Goal: Task Accomplishment & Management: Manage account settings

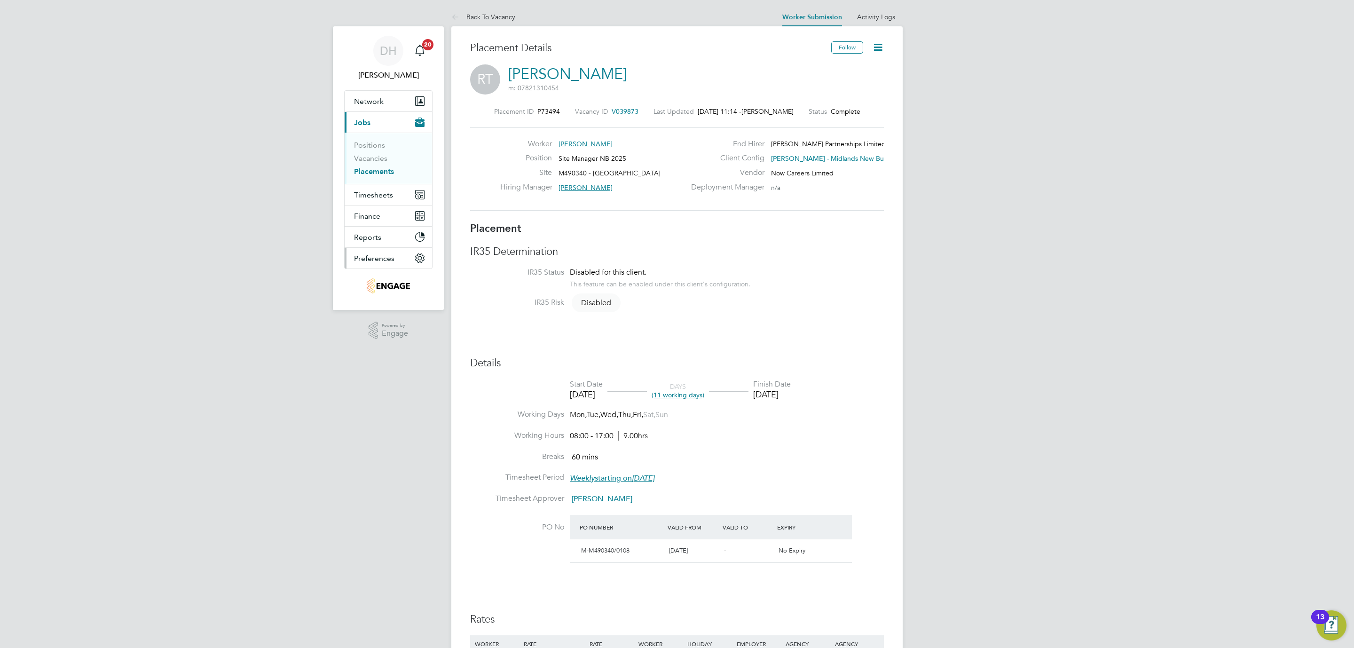
drag, startPoint x: 309, startPoint y: 379, endPoint x: 364, endPoint y: 258, distance: 133.0
click at [309, 379] on div "DH Danielle Hughes Notifications 20 Applications: Network Team Members Business…" at bounding box center [677, 524] width 1354 height 1048
click at [377, 190] on span "Timesheets" at bounding box center [373, 194] width 39 height 9
click at [383, 169] on link "Timesheets" at bounding box center [373, 166] width 39 height 9
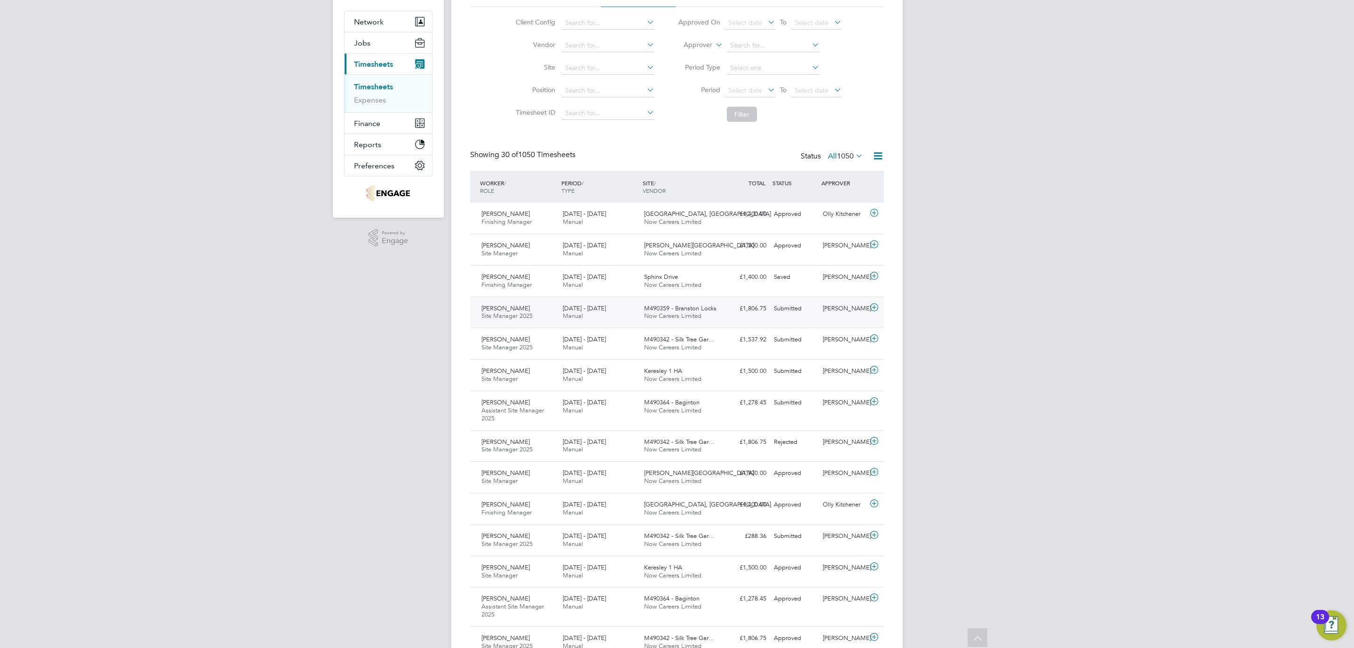
click at [548, 317] on div "Adrian Copson Site Manager 2025 16 - 22 Aug 2025" at bounding box center [518, 313] width 81 height 24
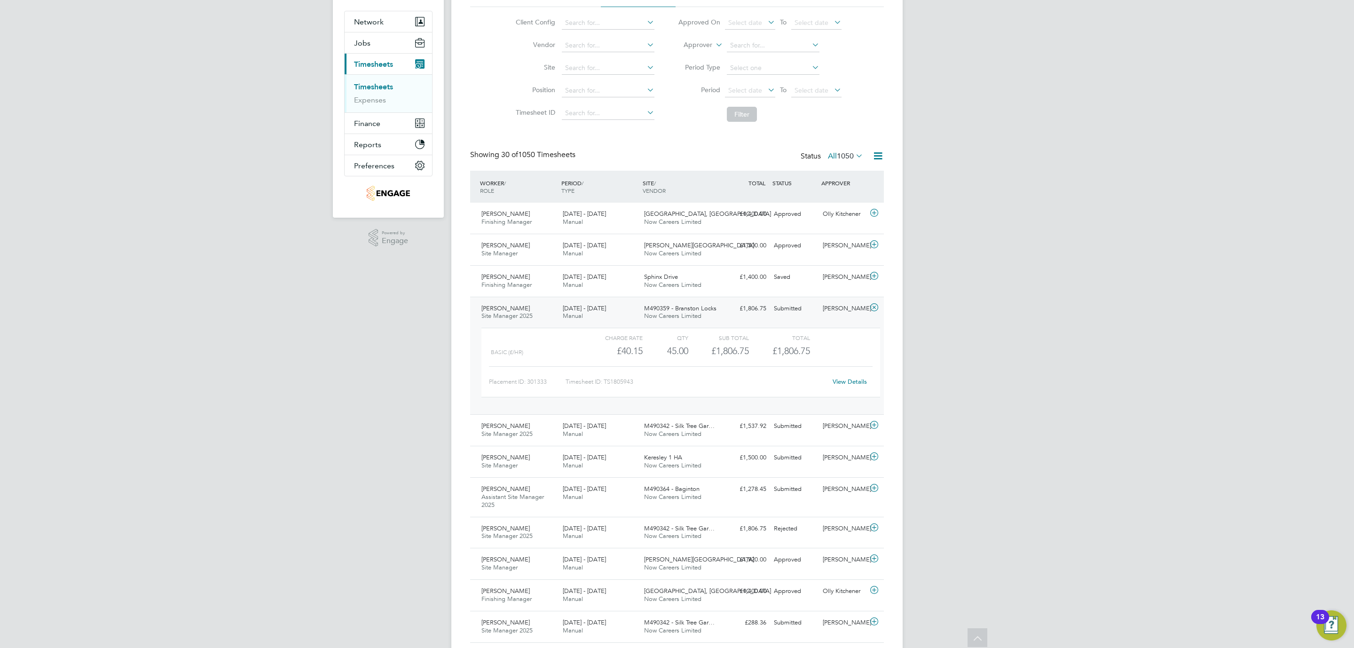
click at [844, 380] on link "View Details" at bounding box center [850, 382] width 34 height 8
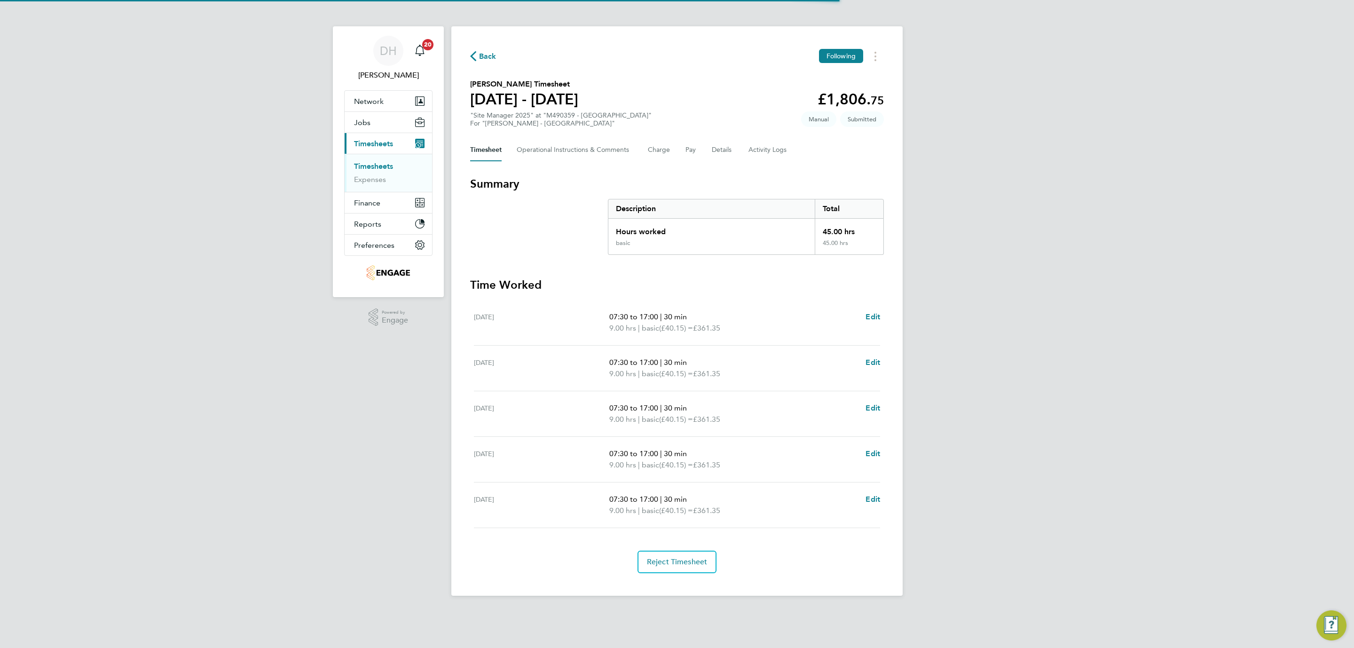
click at [268, 322] on div "DH [PERSON_NAME] Notifications 20 Applications: Network Team Members Businesses…" at bounding box center [677, 305] width 1354 height 611
drag, startPoint x: 277, startPoint y: 479, endPoint x: 299, endPoint y: 341, distance: 139.2
click at [277, 479] on div "DH [PERSON_NAME] Notifications 20 Applications: Network Team Members Businesses…" at bounding box center [677, 305] width 1354 height 611
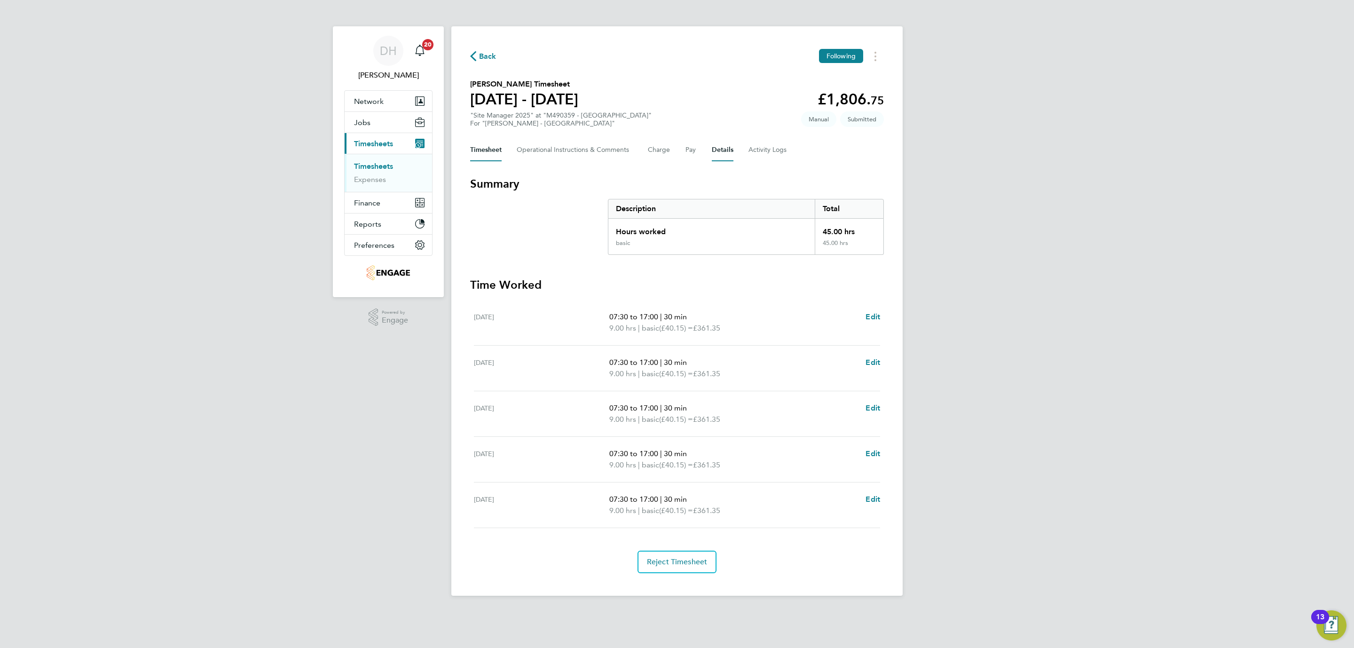
click at [728, 151] on button "Details" at bounding box center [723, 150] width 22 height 23
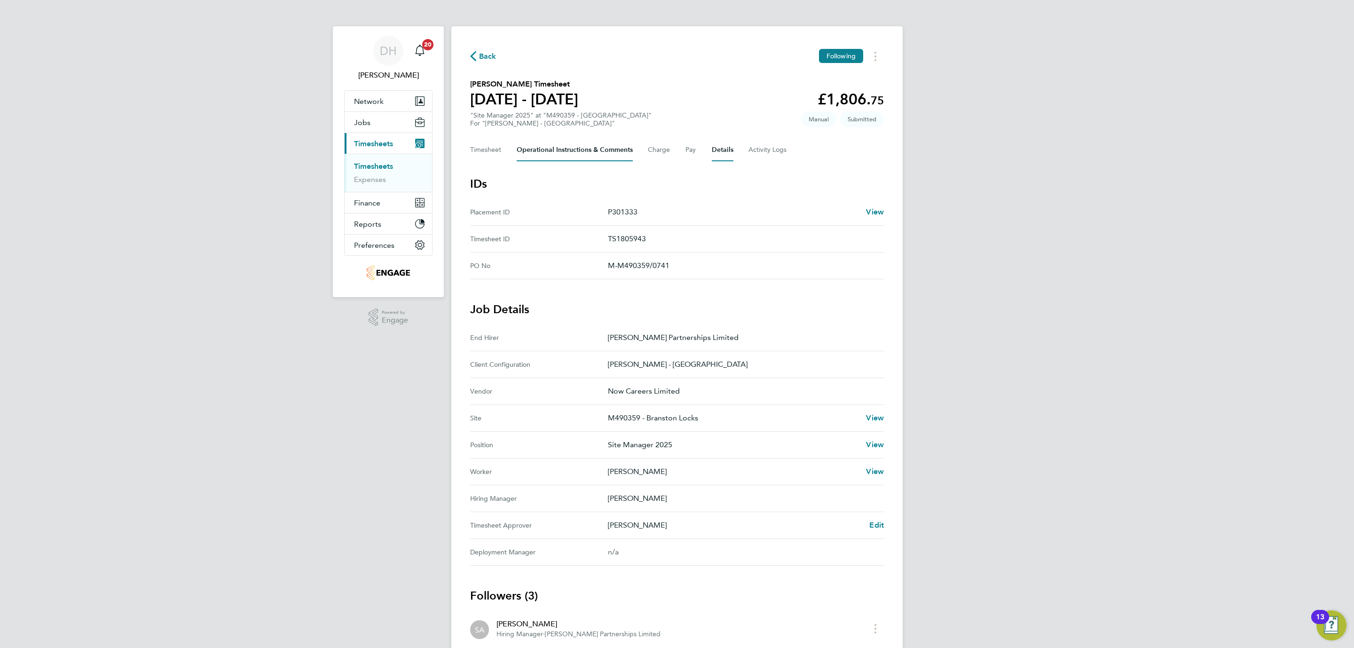
click at [606, 151] on Comments-tab "Operational Instructions & Comments" at bounding box center [575, 150] width 116 height 23
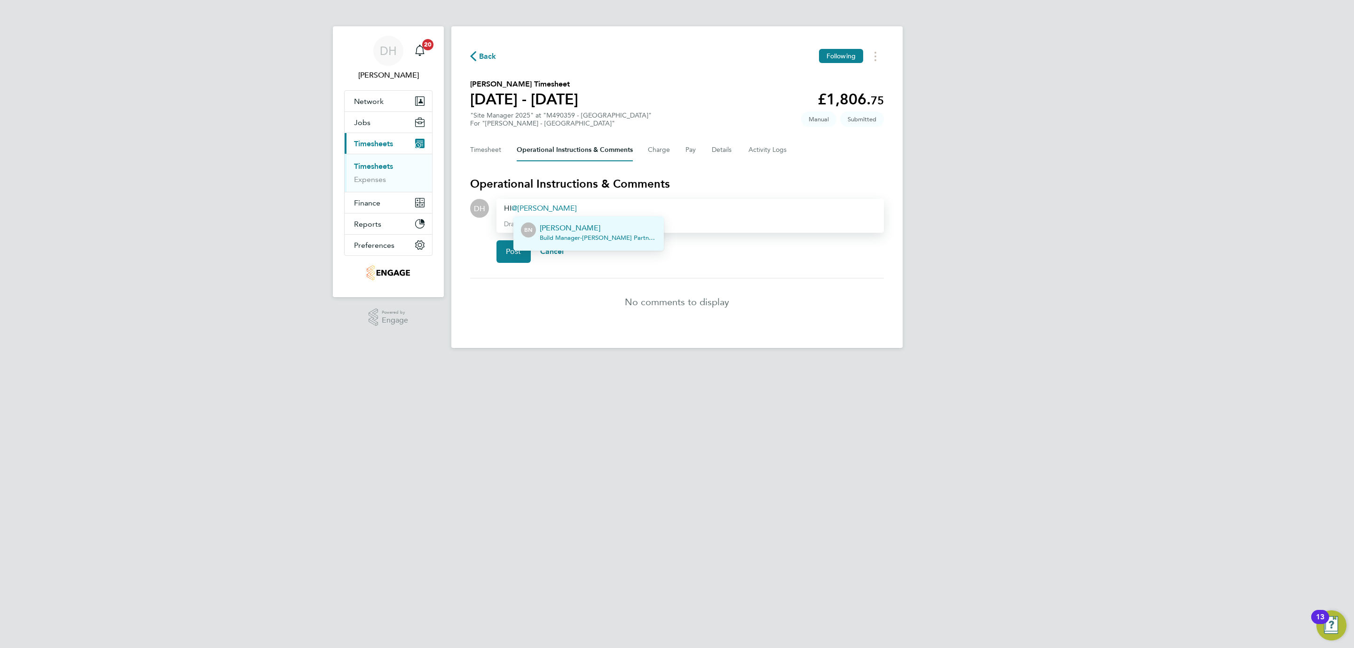
click at [573, 230] on p "[PERSON_NAME]" at bounding box center [598, 227] width 117 height 11
click at [518, 248] on span "Post" at bounding box center [514, 251] width 16 height 9
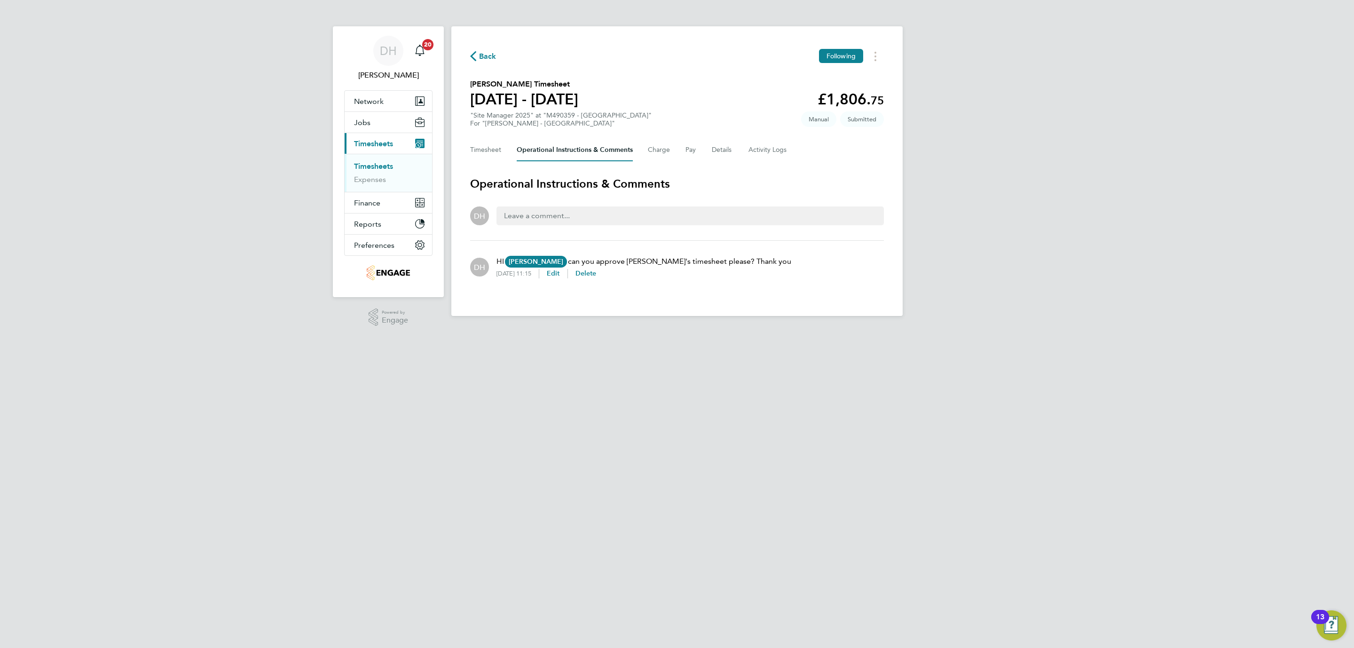
click at [443, 331] on html "DH Danielle Hughes Notifications 20 Applications: Network Team Members Business…" at bounding box center [677, 165] width 1354 height 331
click at [252, 304] on div "DH Danielle Hughes Notifications 20 Applications: Network Team Members Business…" at bounding box center [677, 165] width 1354 height 331
click at [371, 165] on link "Timesheets" at bounding box center [373, 166] width 39 height 9
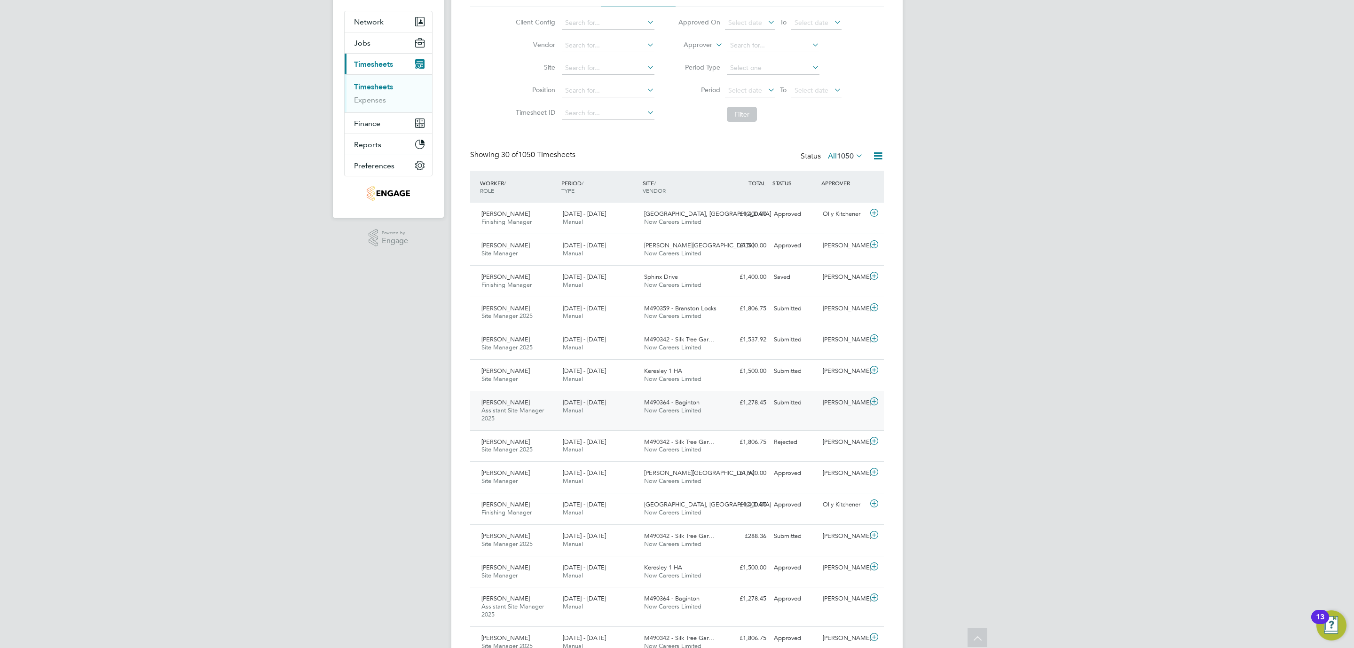
click at [555, 396] on div "Bridget Mcloughlin Assistant Site Manager 2025 16 - 22 Aug 2025" at bounding box center [518, 411] width 81 height 32
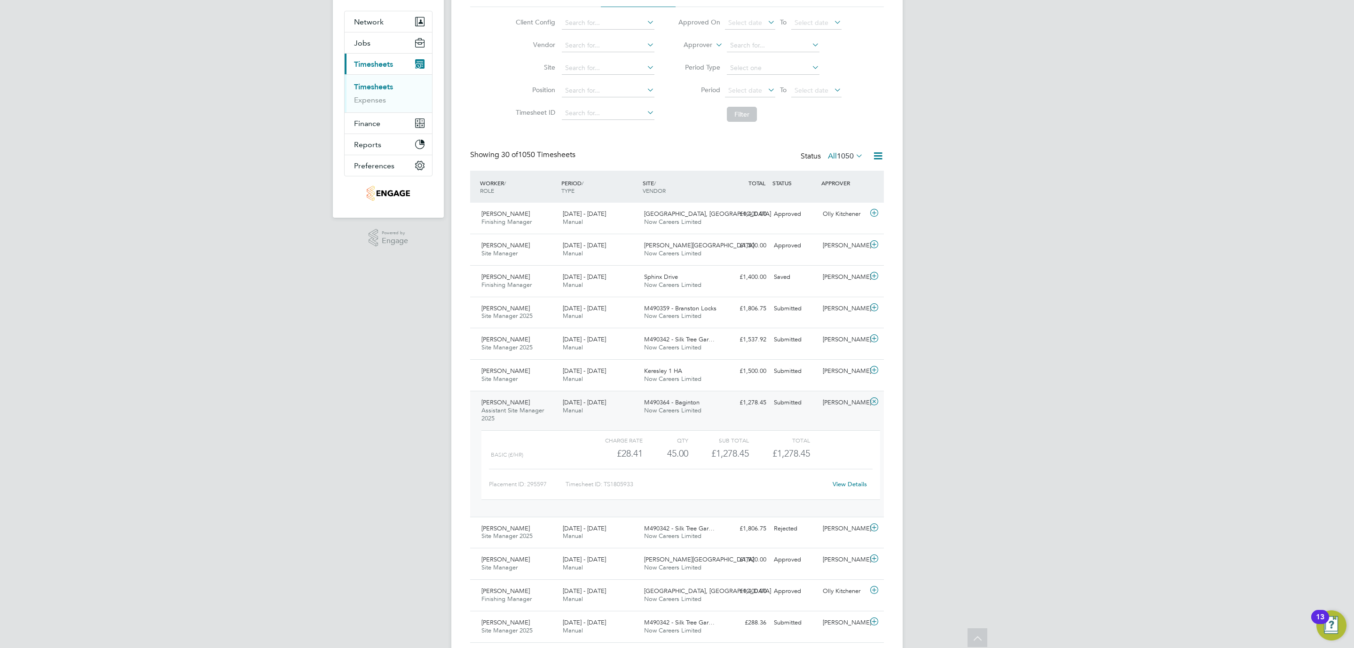
click at [841, 488] on link "View Details" at bounding box center [850, 484] width 34 height 8
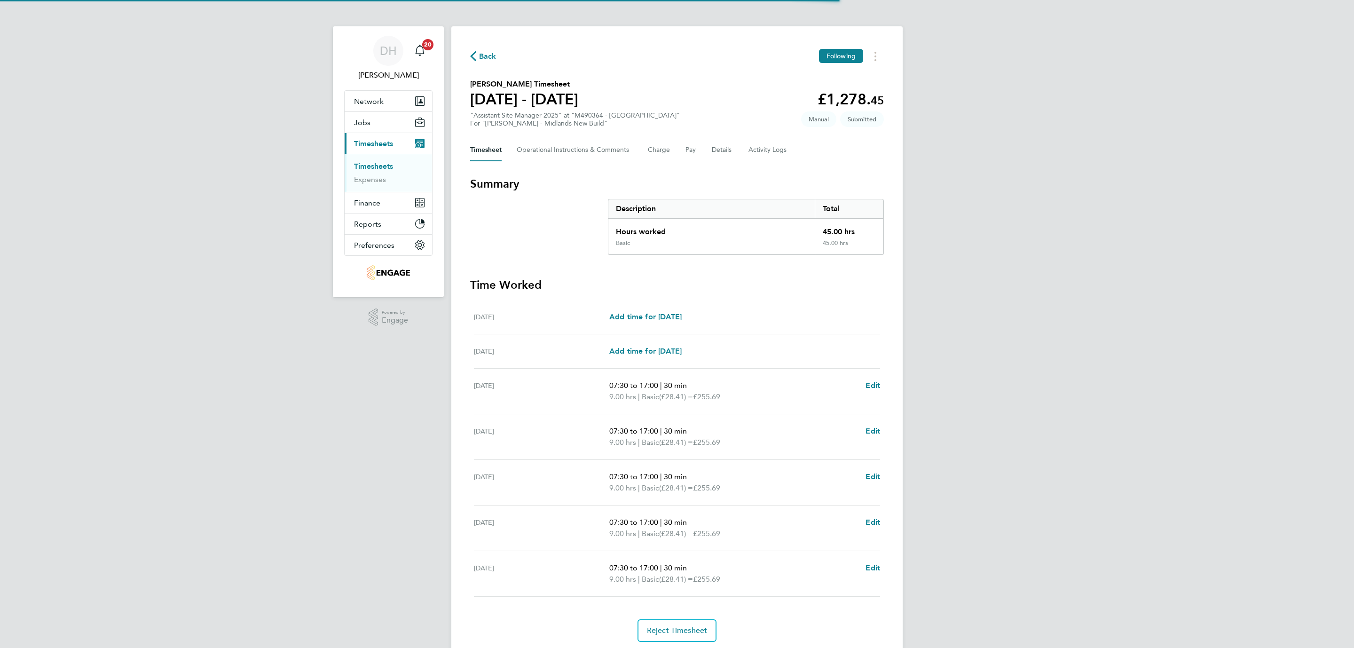
click at [305, 384] on div "DH Danielle Hughes Notifications 20 Applications: Network Team Members Business…" at bounding box center [677, 340] width 1354 height 680
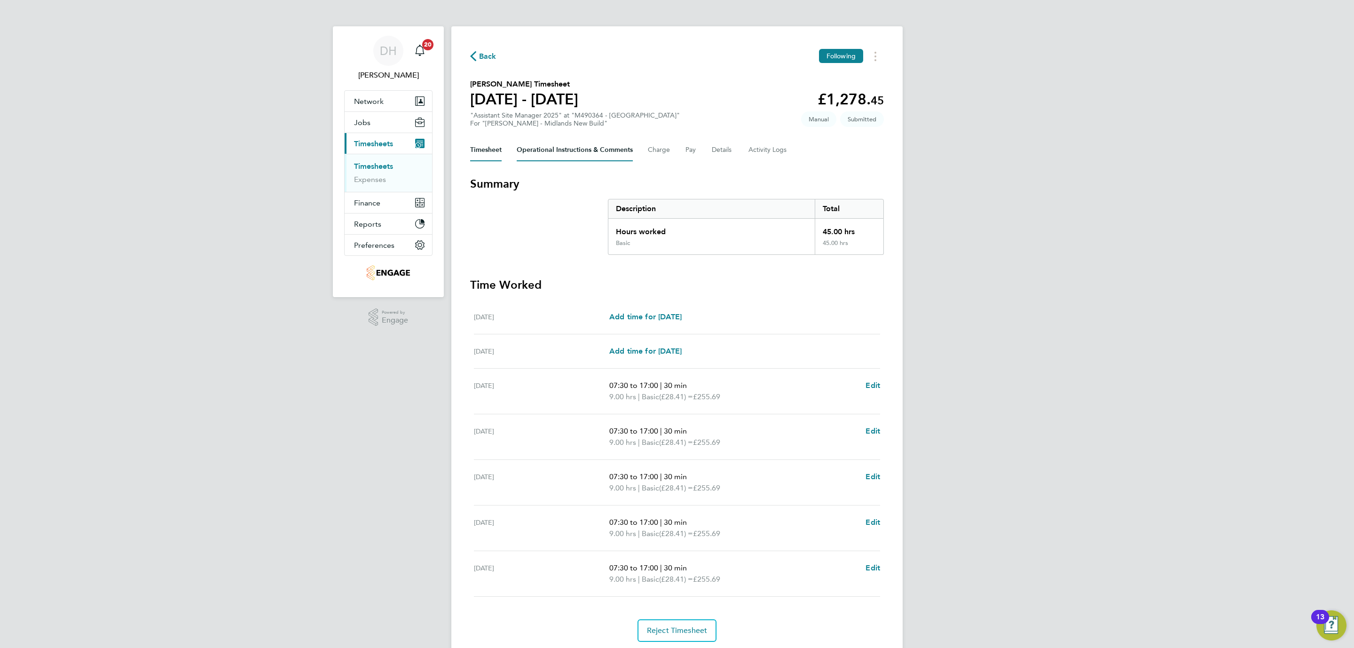
click at [545, 145] on Comments-tab "Operational Instructions & Comments" at bounding box center [575, 150] width 116 height 23
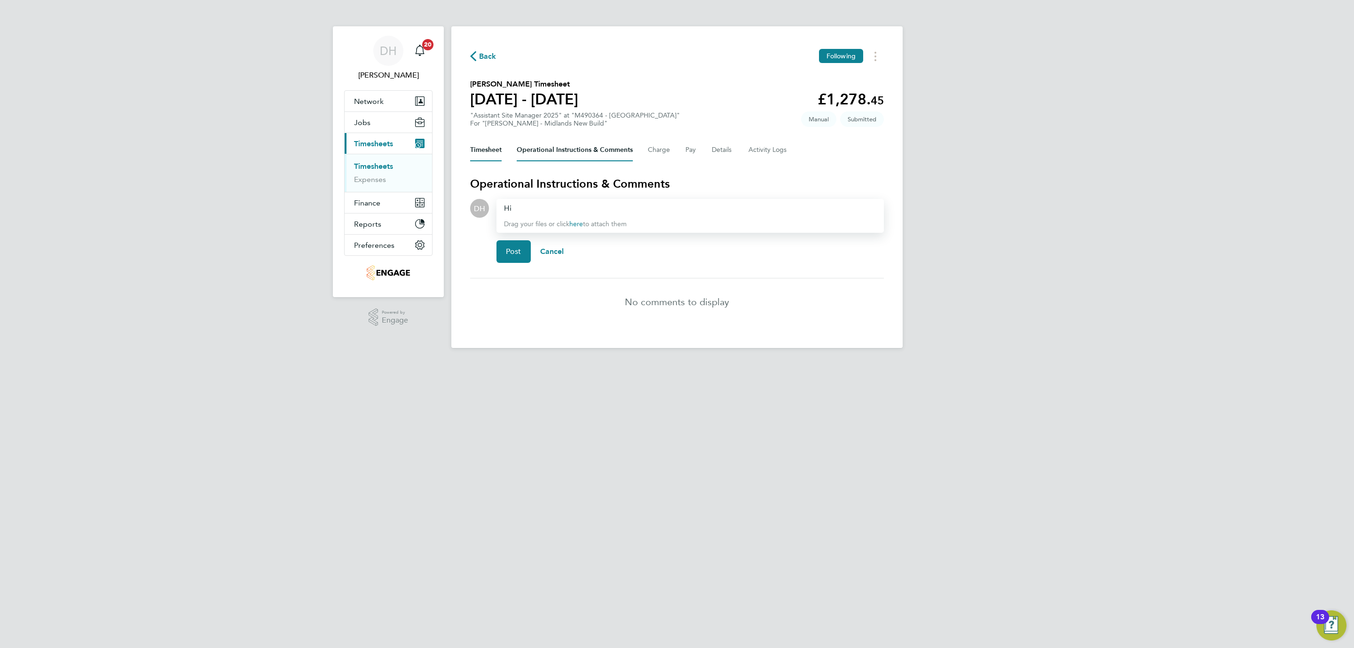
click at [486, 147] on button "Timesheet" at bounding box center [486, 150] width 32 height 23
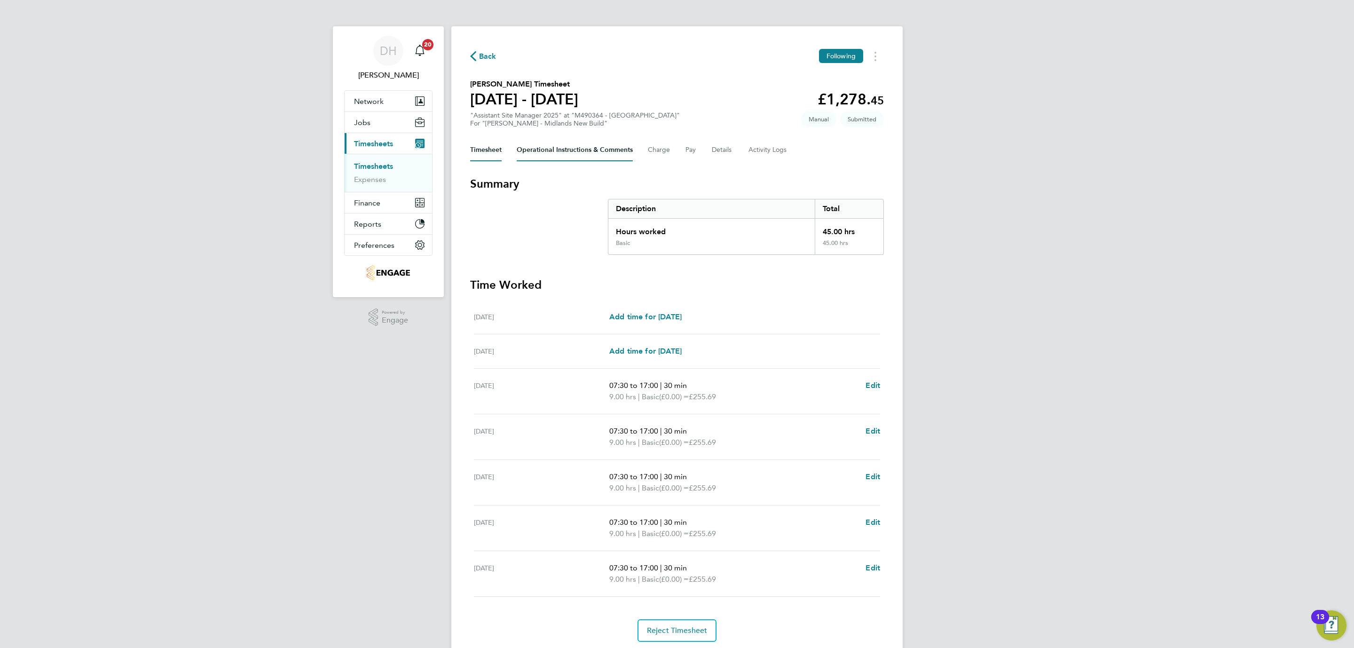
click at [538, 154] on Comments-tab "Operational Instructions & Comments" at bounding box center [575, 150] width 116 height 23
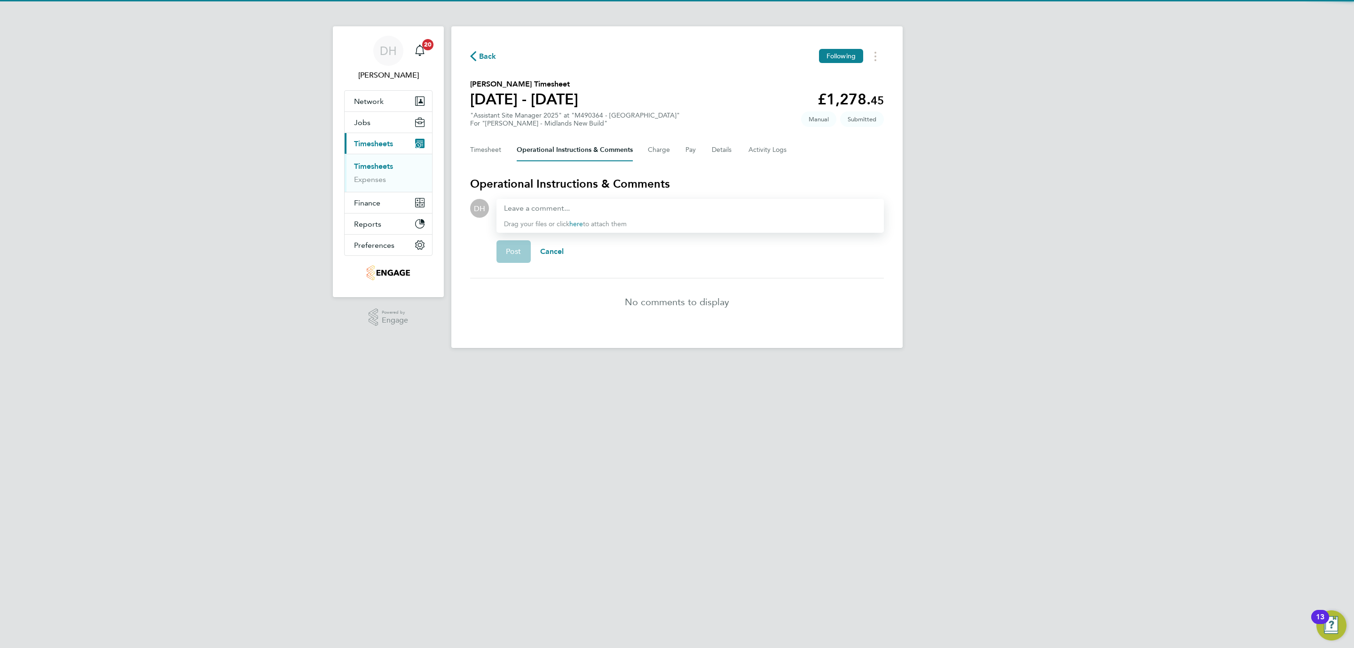
click at [735, 150] on div "Timesheet Operational Instructions & Comments Charge Pay Details Activity Logs" at bounding box center [677, 150] width 414 height 23
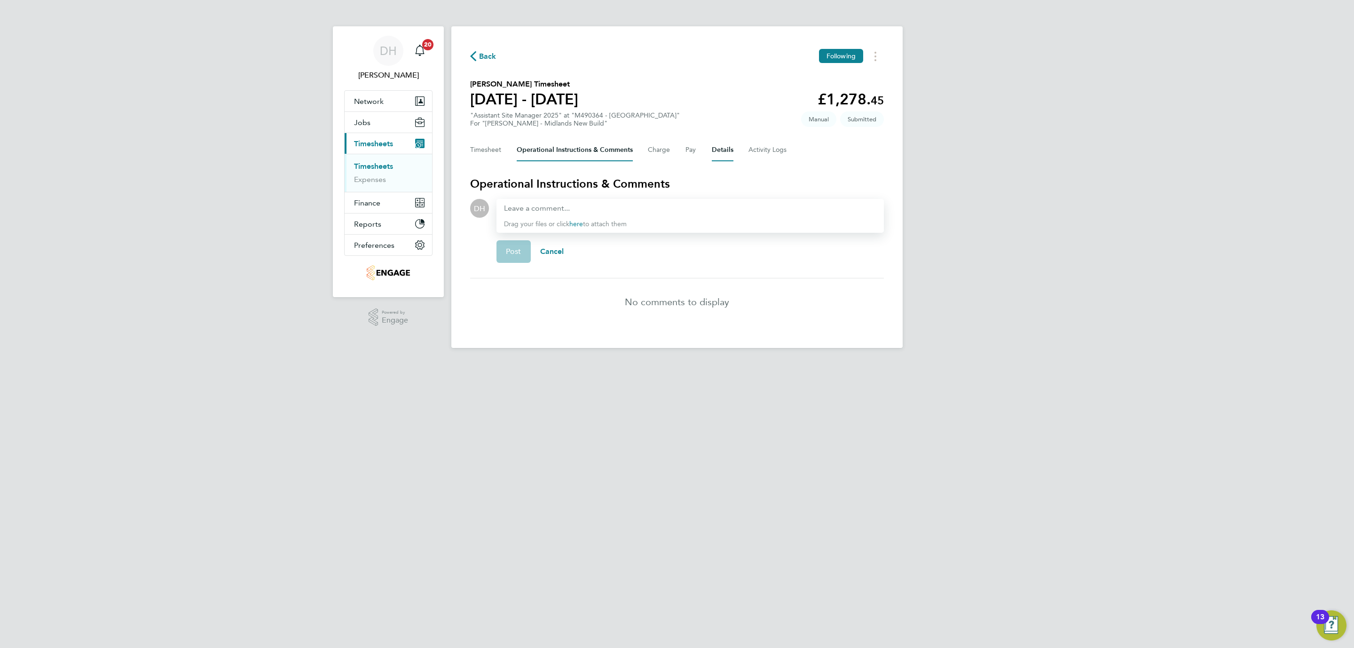
click at [714, 150] on button "Details" at bounding box center [723, 150] width 22 height 23
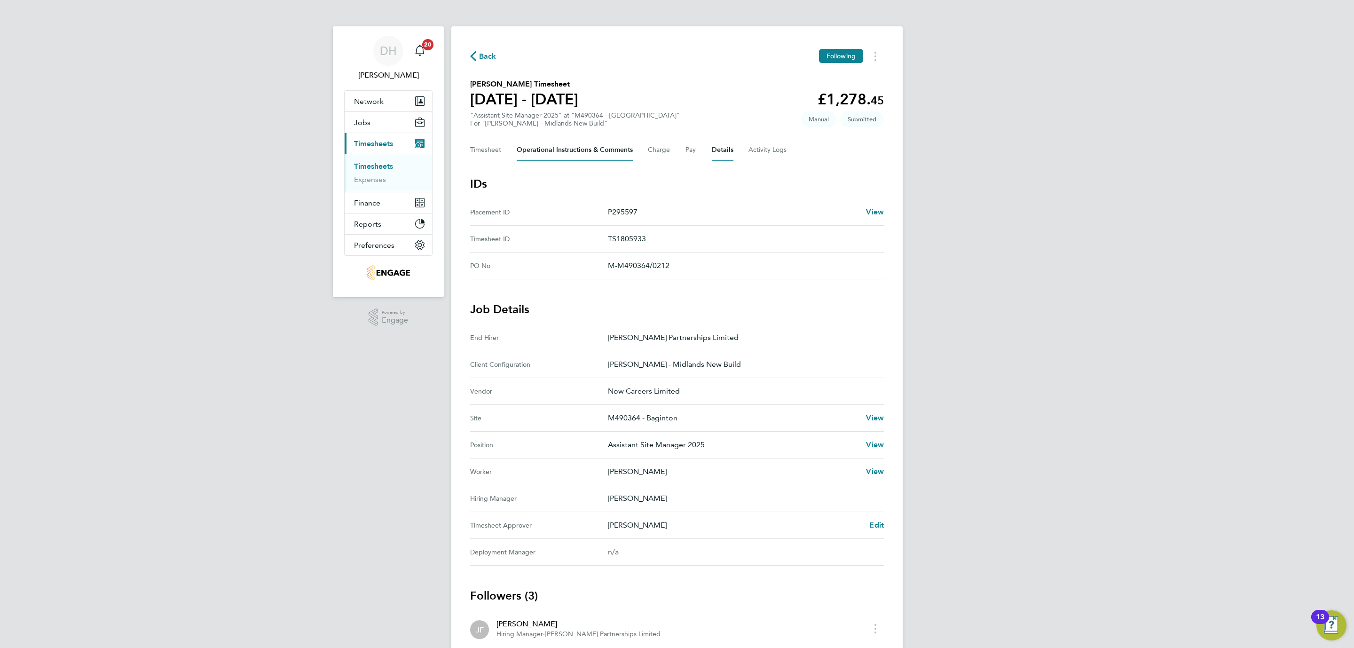
click at [597, 148] on Comments-tab "Operational Instructions & Comments" at bounding box center [575, 150] width 116 height 23
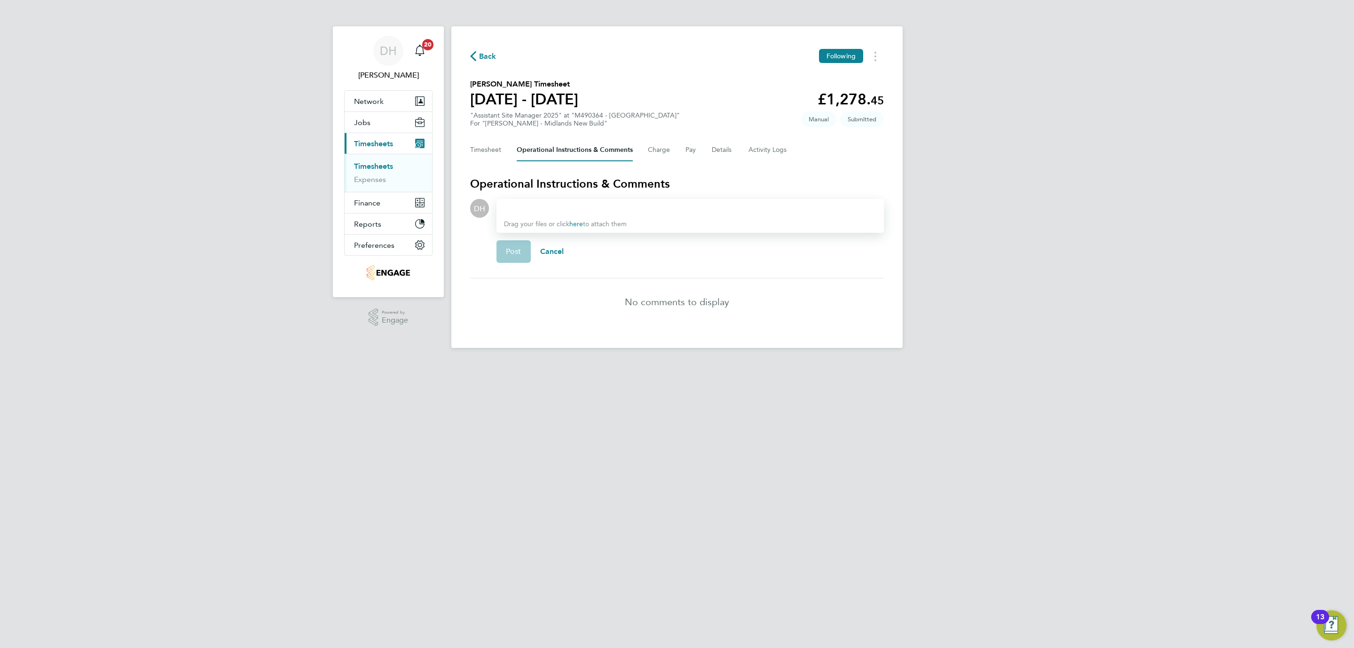
click at [504, 212] on app-editor at bounding box center [690, 208] width 372 height 11
click at [522, 213] on div at bounding box center [690, 208] width 372 height 11
click at [522, 212] on div at bounding box center [690, 208] width 372 height 11
click at [548, 225] on p "[PERSON_NAME]" at bounding box center [598, 227] width 117 height 11
drag, startPoint x: 691, startPoint y: 206, endPoint x: 672, endPoint y: 209, distance: 20.0
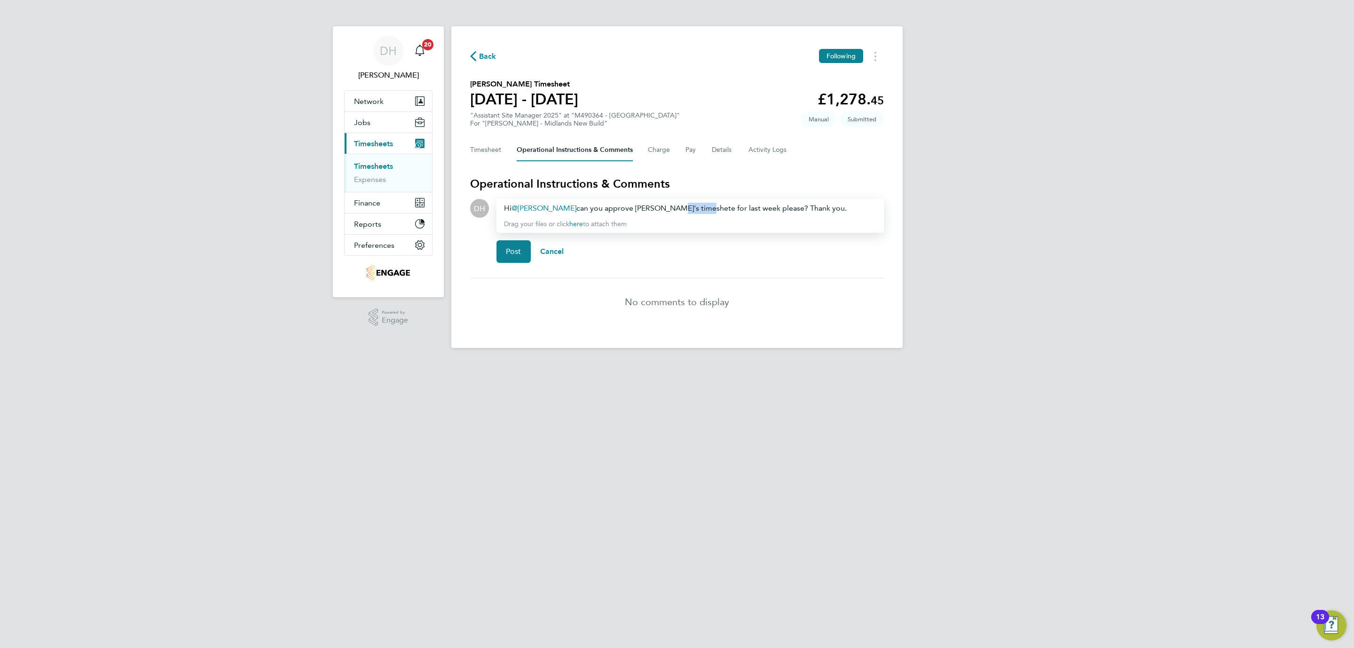
click at [672, 209] on div "Hi Wayne Bromage ​ can you approve Bridget's timeshete for last week please? Th…" at bounding box center [690, 208] width 372 height 11
drag, startPoint x: 672, startPoint y: 209, endPoint x: 683, endPoint y: 205, distance: 12.7
click at [672, 208] on div "Hi Wayne Bromage ​ can you approve Bridget's timeshete for last week please? Th…" at bounding box center [690, 208] width 372 height 11
click at [693, 206] on div "Hi Wayne Bromage ​ can you approve Bridget's timeshete for last week please? Th…" at bounding box center [690, 208] width 372 height 11
click at [703, 206] on div "Hi Wayne Bromage ​ can you approve Bridget's timeshete for last week please? Th…" at bounding box center [690, 208] width 372 height 11
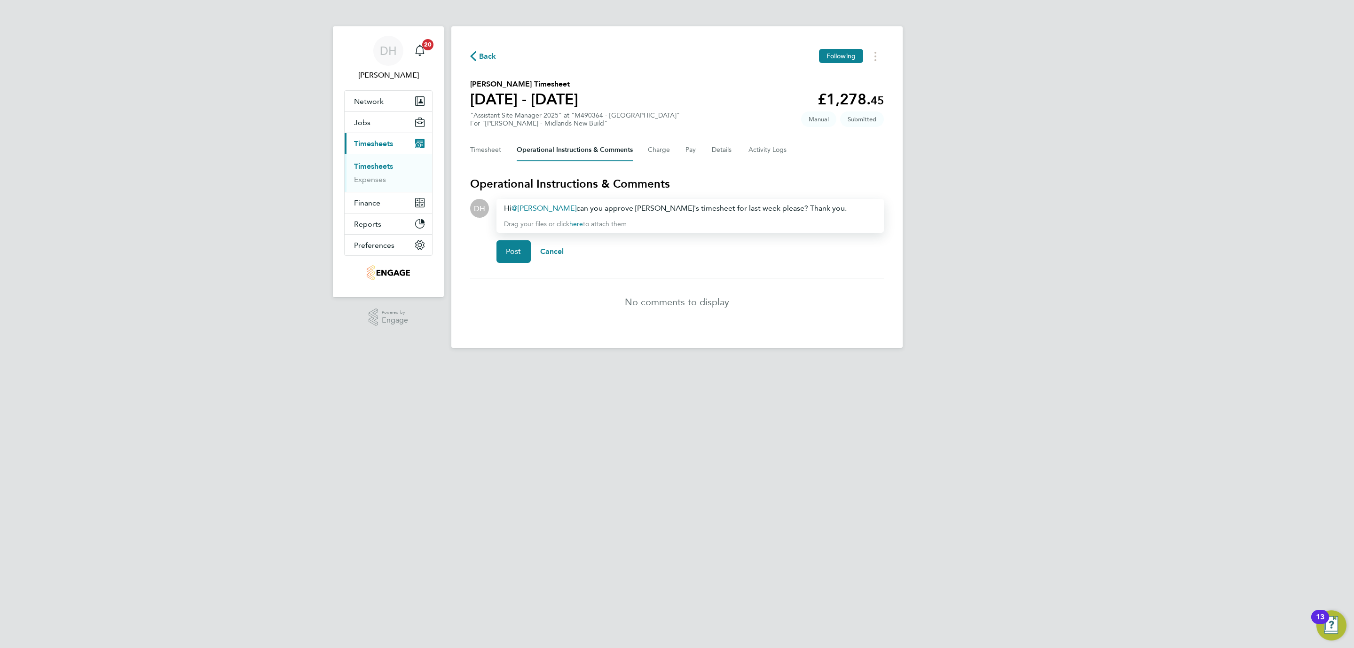
click at [1051, 289] on div "DH Danielle Hughes Notifications 20 Applications: Network Team Members Business…" at bounding box center [677, 181] width 1354 height 363
click at [513, 247] on span "Post" at bounding box center [514, 251] width 16 height 9
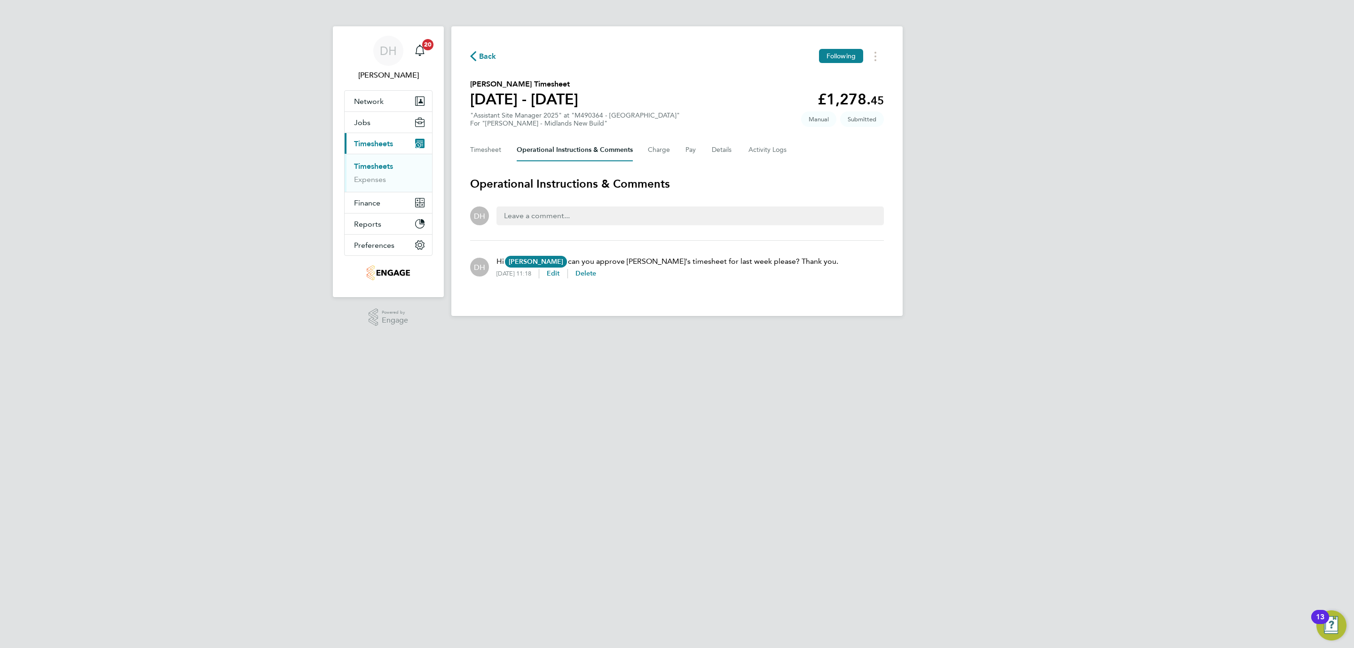
click at [229, 331] on html "DH Danielle Hughes Notifications 20 Applications: Network Team Members Business…" at bounding box center [677, 165] width 1354 height 331
click at [211, 331] on html "DH Danielle Hughes Notifications 20 Applications: Network Team Members Business…" at bounding box center [677, 165] width 1354 height 331
click at [480, 141] on button "Timesheet" at bounding box center [486, 150] width 32 height 23
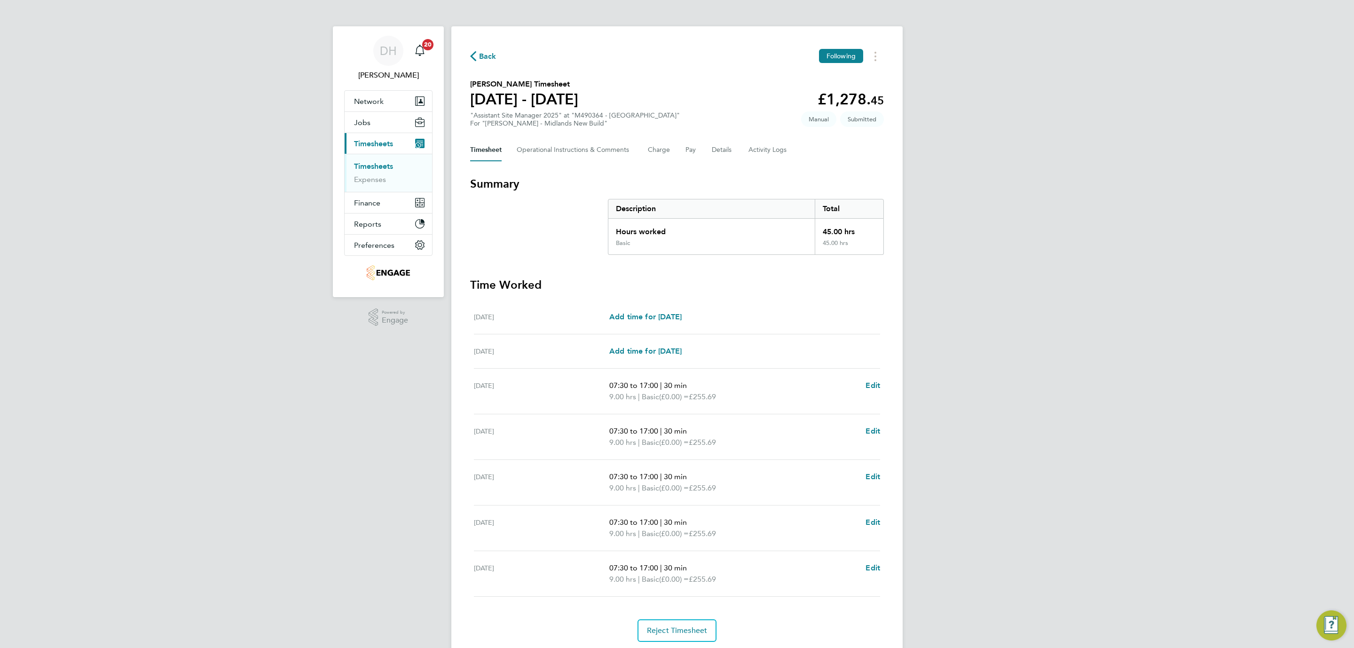
click at [278, 495] on div "DH Danielle Hughes Notifications 20 Applications: Network Team Members Business…" at bounding box center [677, 340] width 1354 height 680
click at [202, 480] on div "DH Danielle Hughes Notifications 20 Applications: Network Team Members Business…" at bounding box center [677, 340] width 1354 height 680
click at [376, 164] on link "Timesheets" at bounding box center [373, 166] width 39 height 9
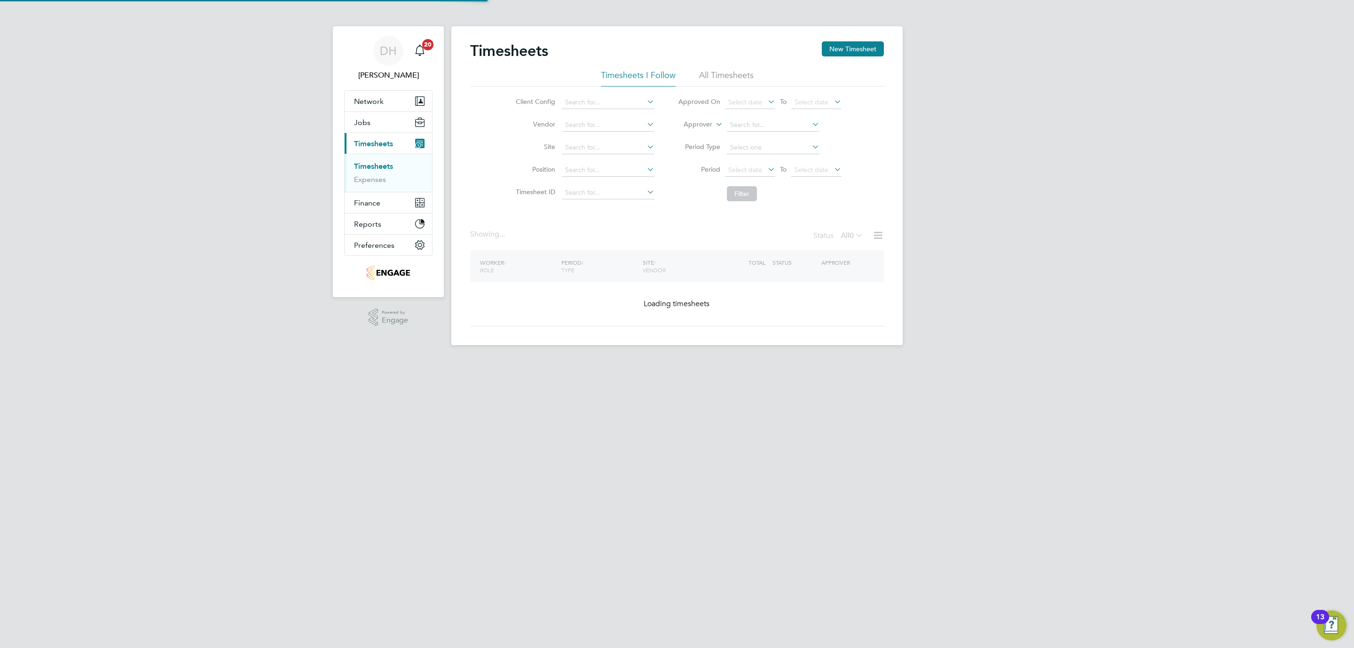
click at [1145, 257] on div "DH [PERSON_NAME] Notifications 20 Applications: Network Team Members Businesses…" at bounding box center [677, 180] width 1354 height 360
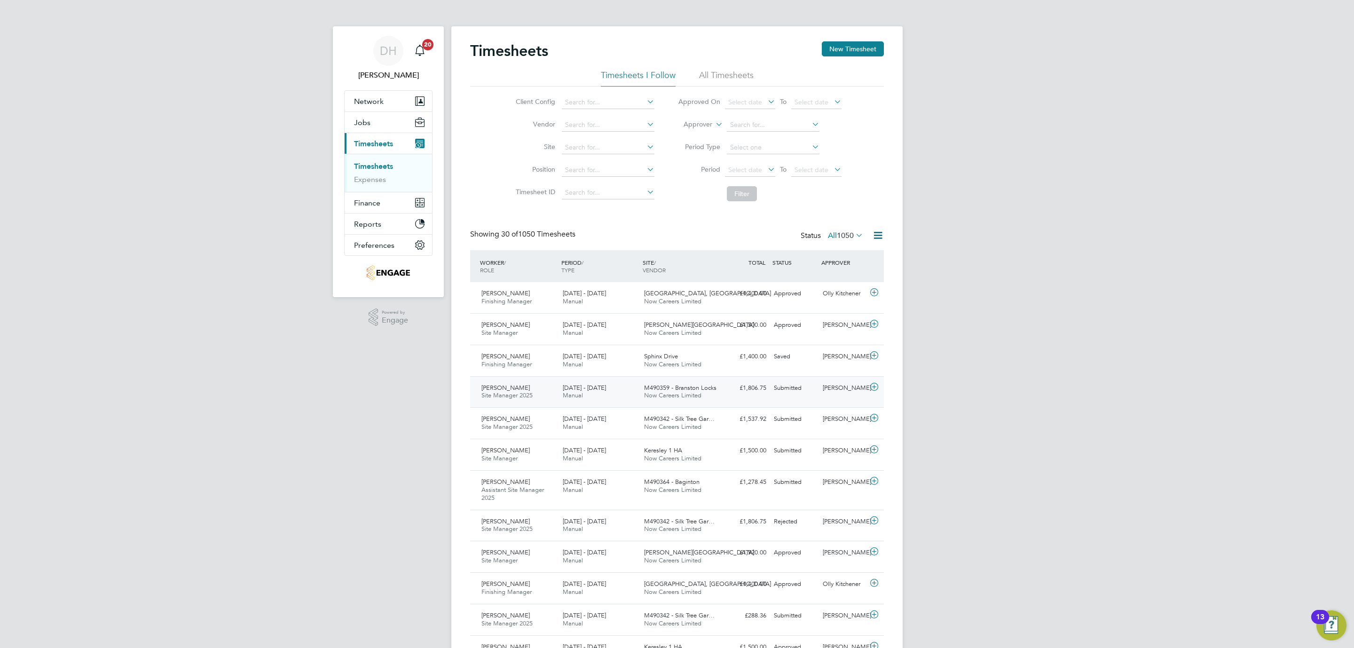
click at [528, 393] on span "Site Manager 2025" at bounding box center [507, 395] width 51 height 8
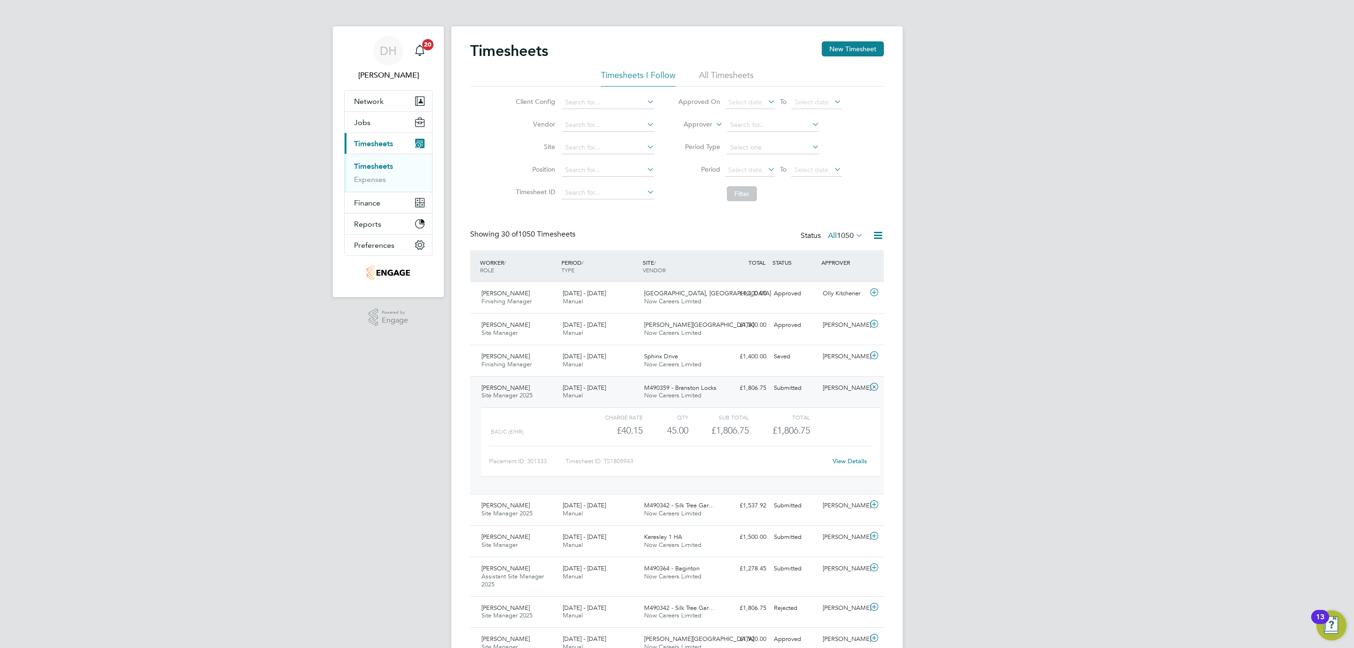
click at [841, 465] on link "View Details" at bounding box center [850, 461] width 34 height 8
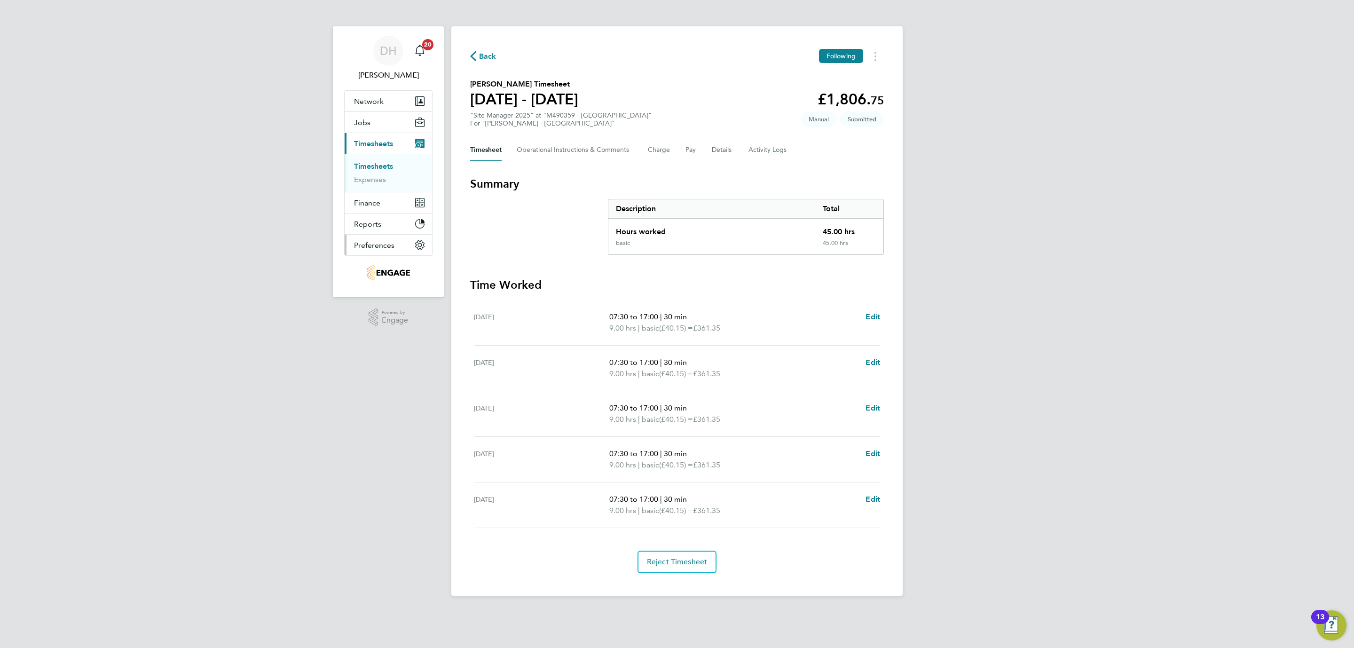
drag, startPoint x: 188, startPoint y: 470, endPoint x: 374, endPoint y: 237, distance: 297.4
click at [197, 456] on div "DH [PERSON_NAME] Notifications 20 Applications: Network Team Members Businesses…" at bounding box center [677, 305] width 1354 height 611
click at [362, 167] on link "Timesheets" at bounding box center [373, 166] width 39 height 9
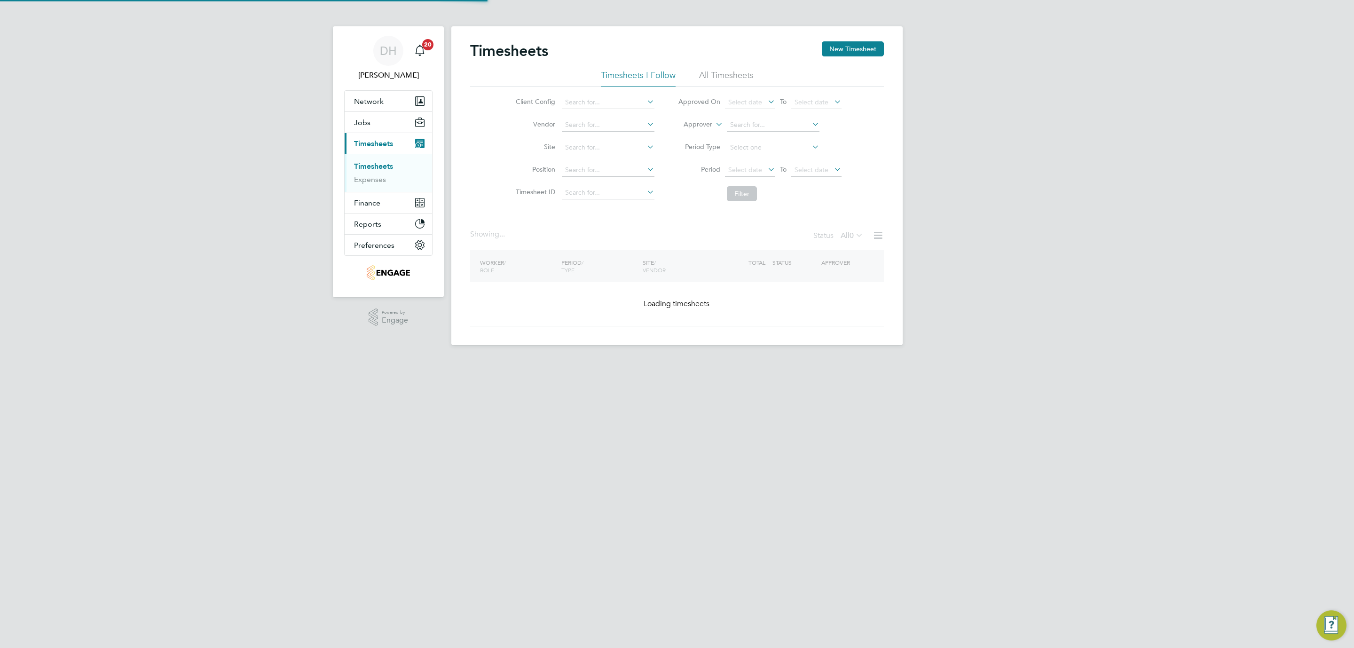
click at [1088, 153] on div "DH Danielle Hughes Notifications 20 Applications: Network Team Members Business…" at bounding box center [677, 180] width 1354 height 360
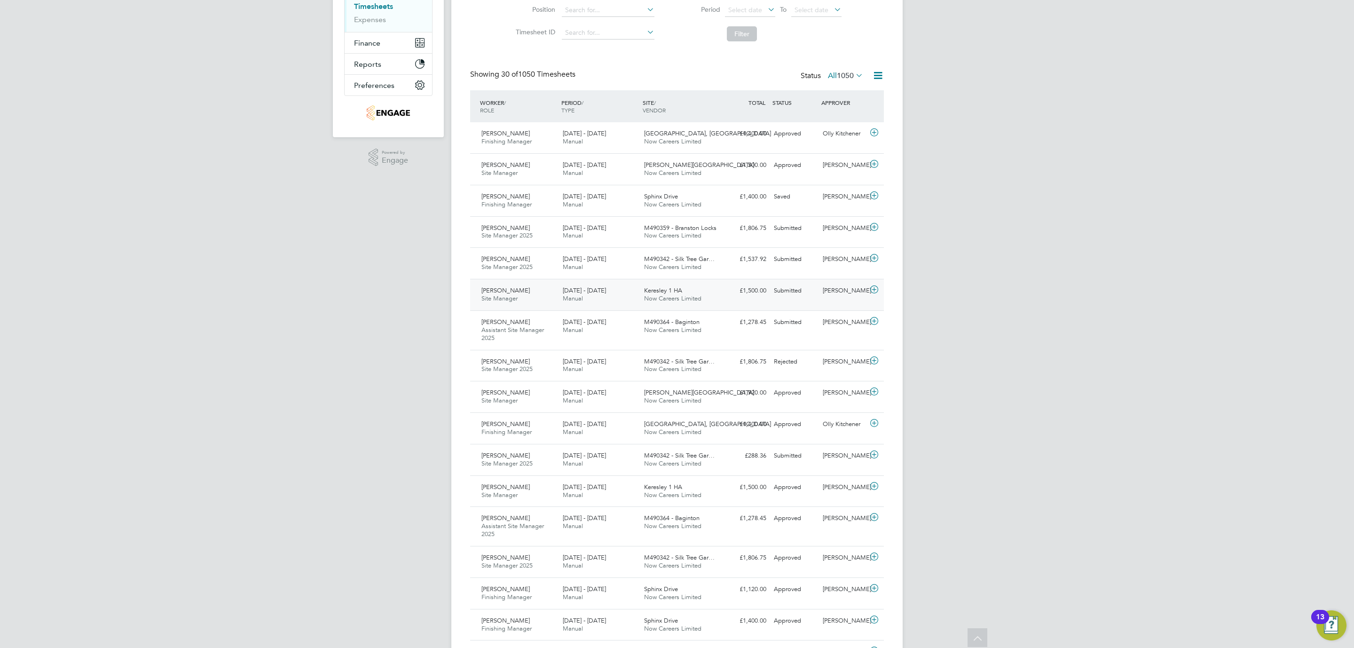
click at [535, 295] on div "Dean Roebuck Site Manager 18 - 24 Aug 2025" at bounding box center [518, 295] width 81 height 24
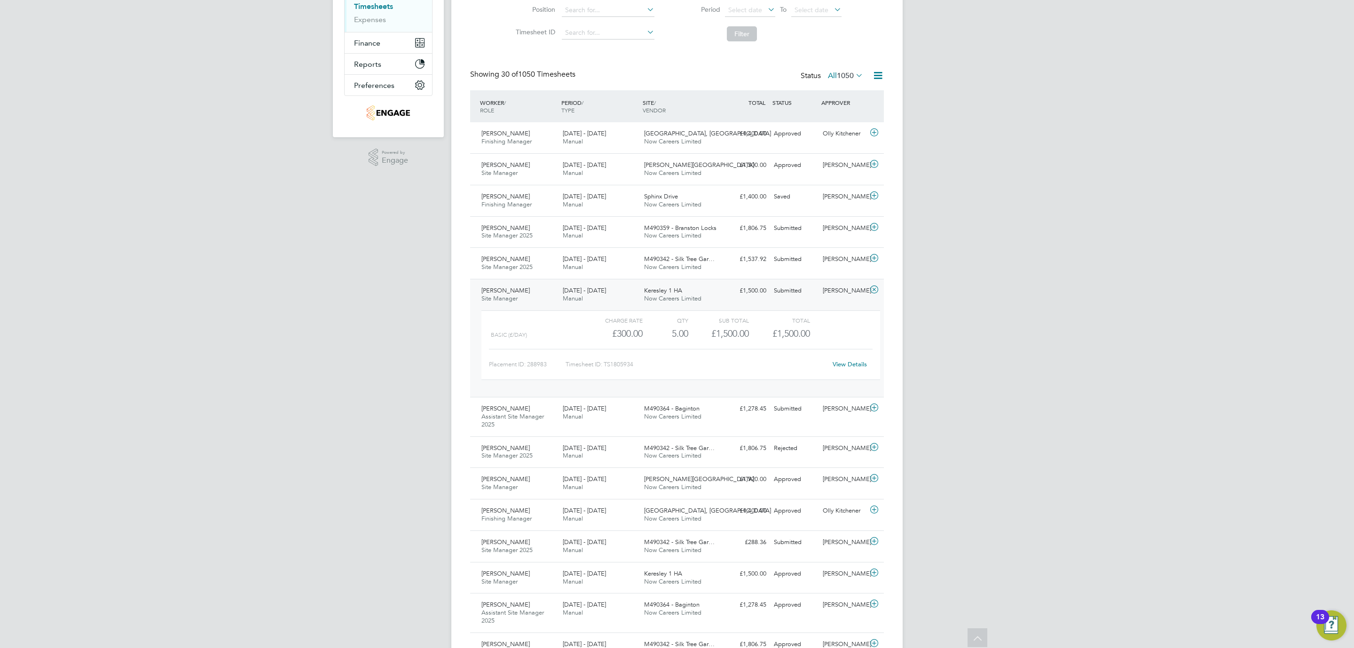
click at [848, 363] on link "View Details" at bounding box center [850, 364] width 34 height 8
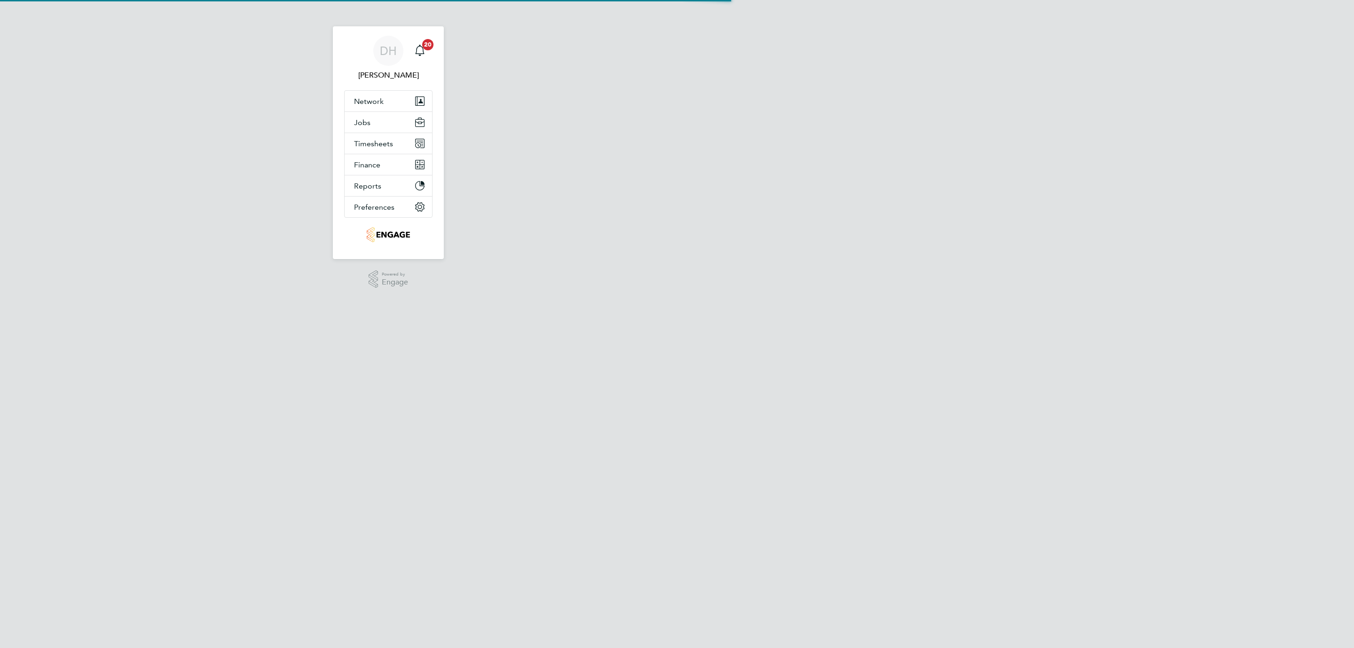
click at [246, 23] on html "DH Danielle Hughes Notifications 20 Applications: Network Team Members Business…" at bounding box center [677, 11] width 1354 height 23
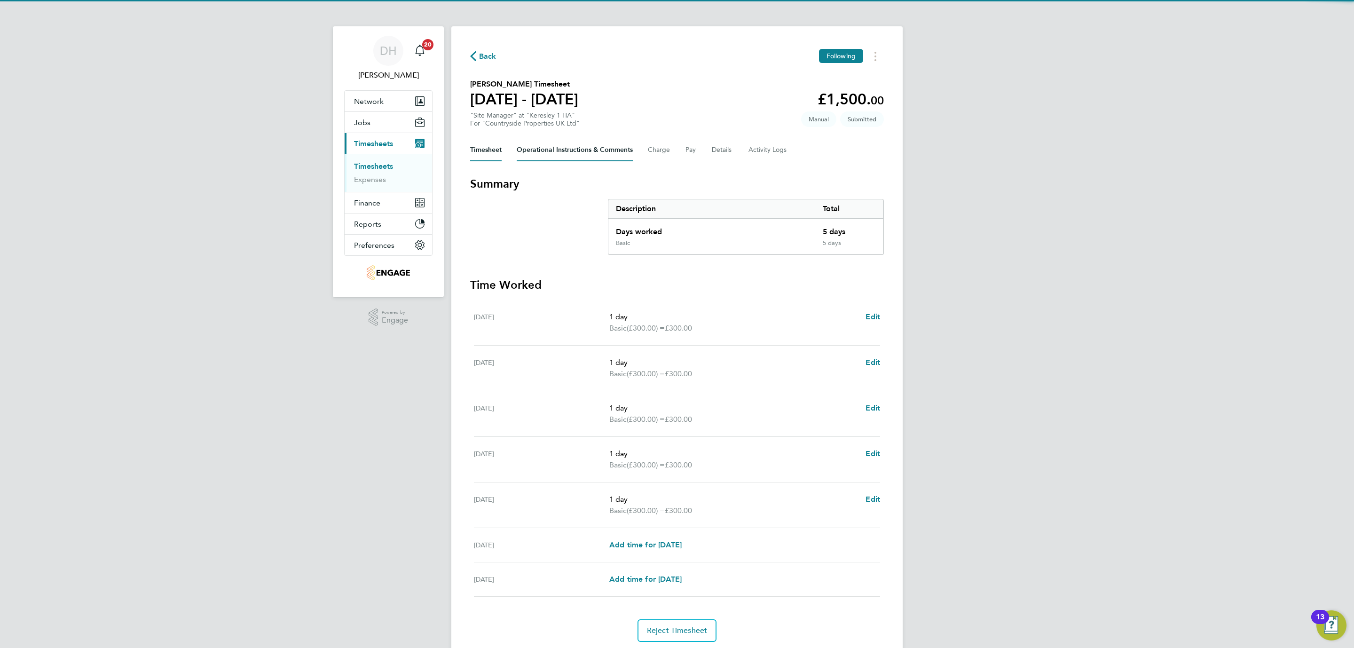
click at [530, 146] on Comments-tab "Operational Instructions & Comments" at bounding box center [575, 150] width 116 height 23
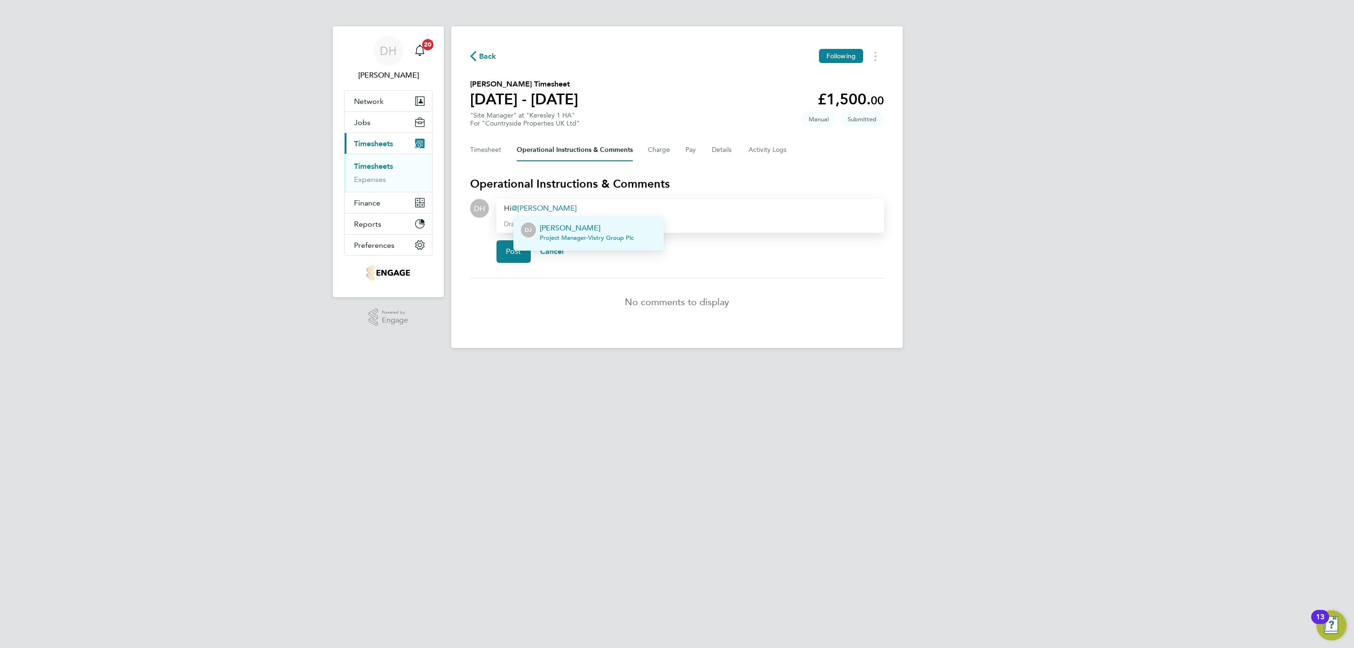
click at [583, 229] on p "[PERSON_NAME]" at bounding box center [587, 227] width 94 height 11
click at [665, 205] on div "Hi Dean Jarrett ​ can you approve Dean's sheetlike please?" at bounding box center [690, 208] width 372 height 11
click at [718, 205] on div "Hi Dean Jarrett ​ can you approve Dean's timesheet please?" at bounding box center [690, 208] width 372 height 11
click at [517, 249] on span "Post" at bounding box center [514, 251] width 16 height 9
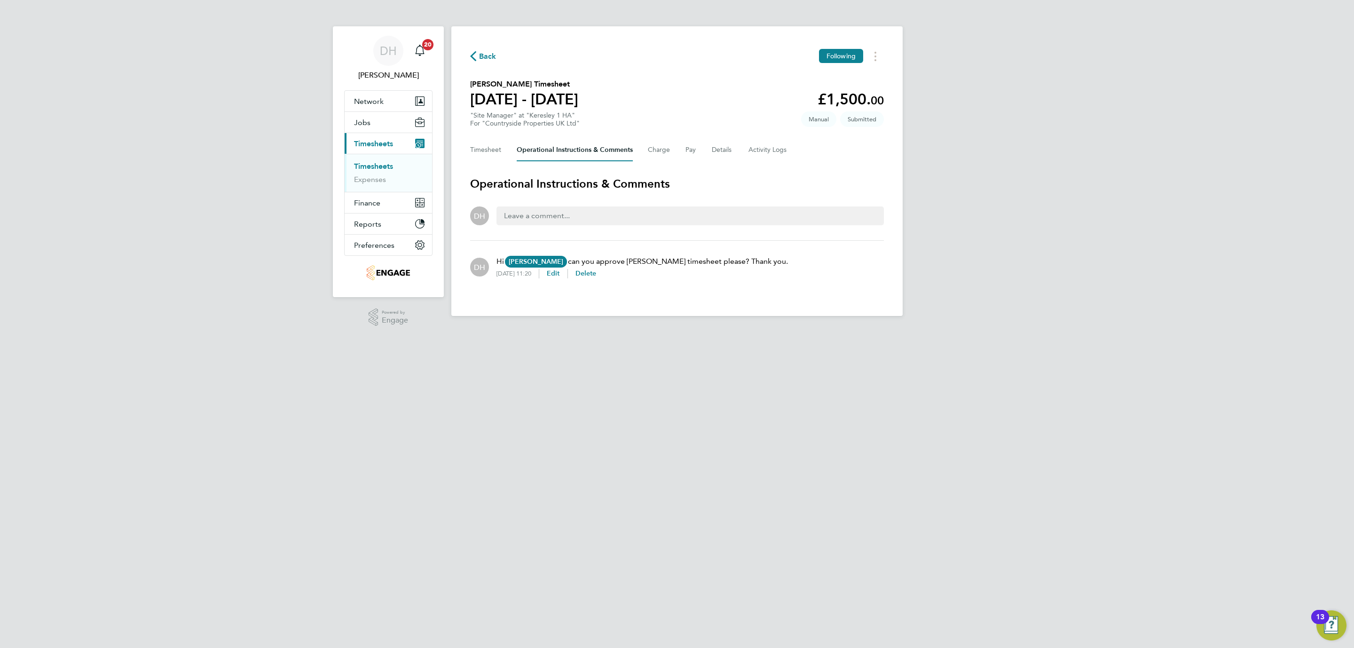
drag, startPoint x: 89, startPoint y: 291, endPoint x: 394, endPoint y: 277, distance: 305.0
click at [89, 291] on div "DH Danielle Hughes Notifications 20 Applications: Network Team Members Business…" at bounding box center [677, 165] width 1354 height 331
click at [373, 163] on link "Timesheets" at bounding box center [373, 166] width 39 height 9
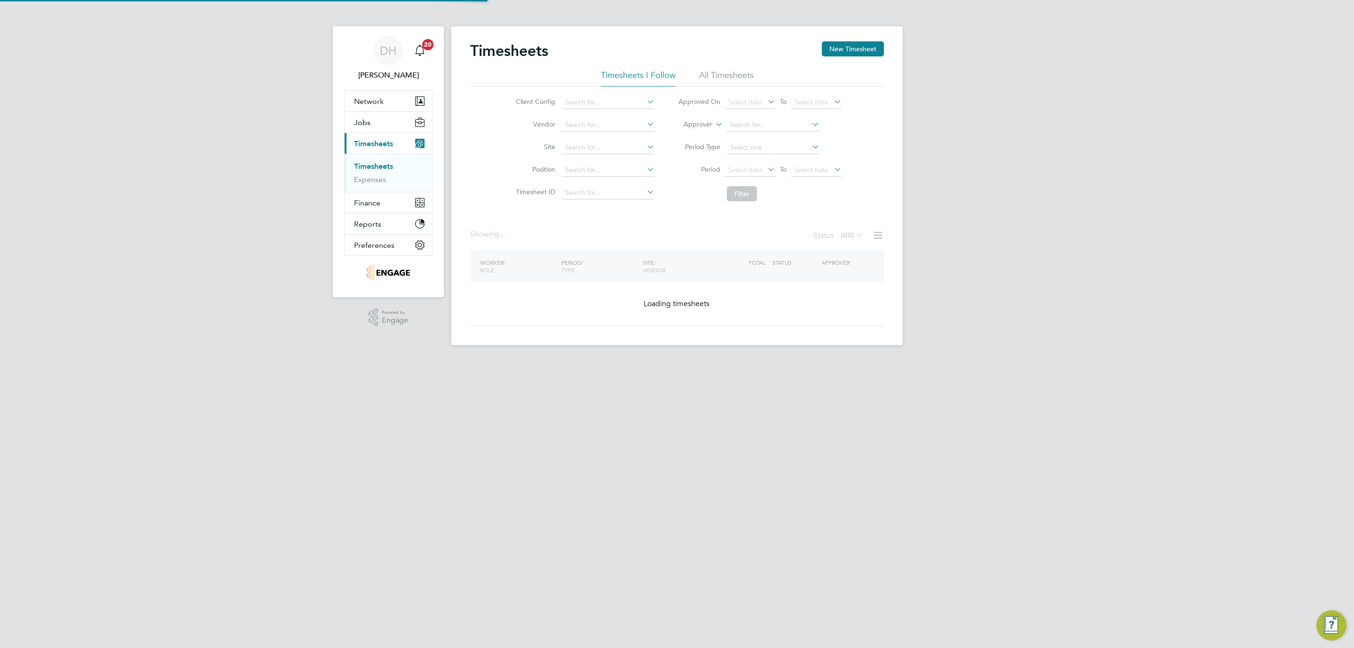
click at [1066, 255] on div "DH Danielle Hughes Notifications 20 Applications: Network Team Members Business…" at bounding box center [677, 180] width 1354 height 360
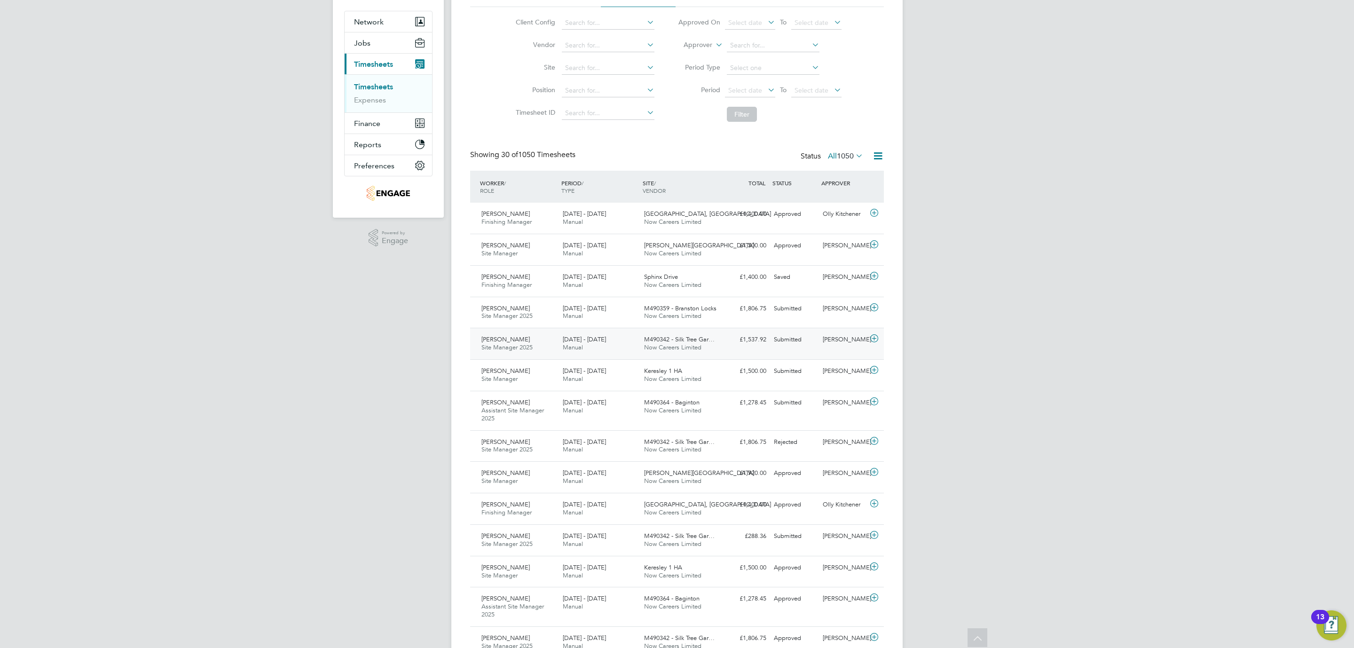
click at [523, 339] on div "Mark Daffern Site Manager 2025 16 - 22 Aug 2025" at bounding box center [518, 344] width 81 height 24
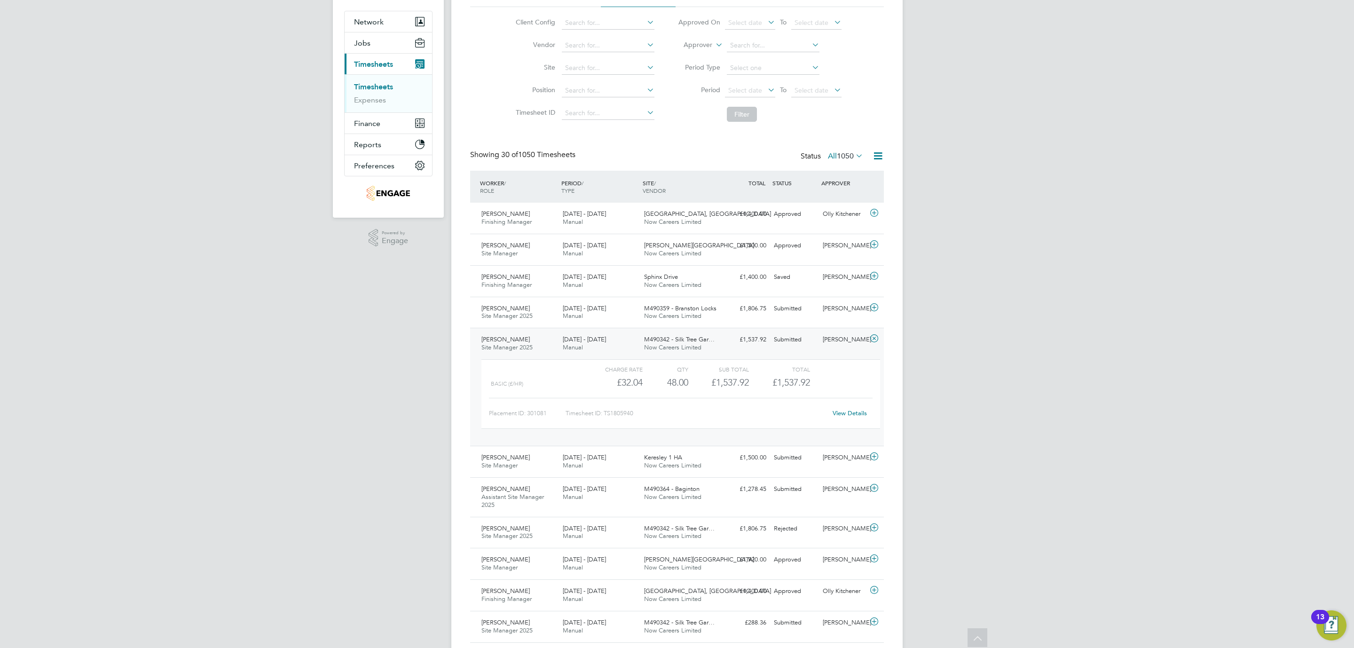
click at [848, 411] on link "View Details" at bounding box center [850, 413] width 34 height 8
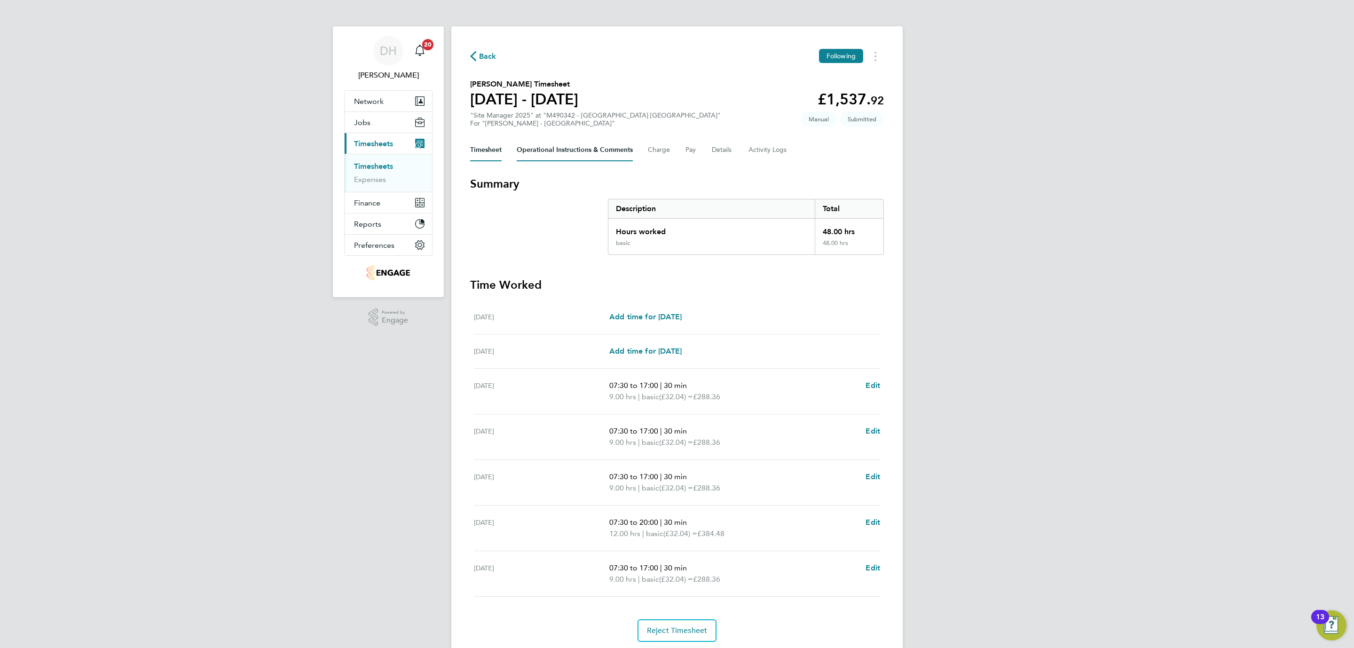
click at [520, 156] on Comments-tab "Operational Instructions & Comments" at bounding box center [575, 150] width 116 height 23
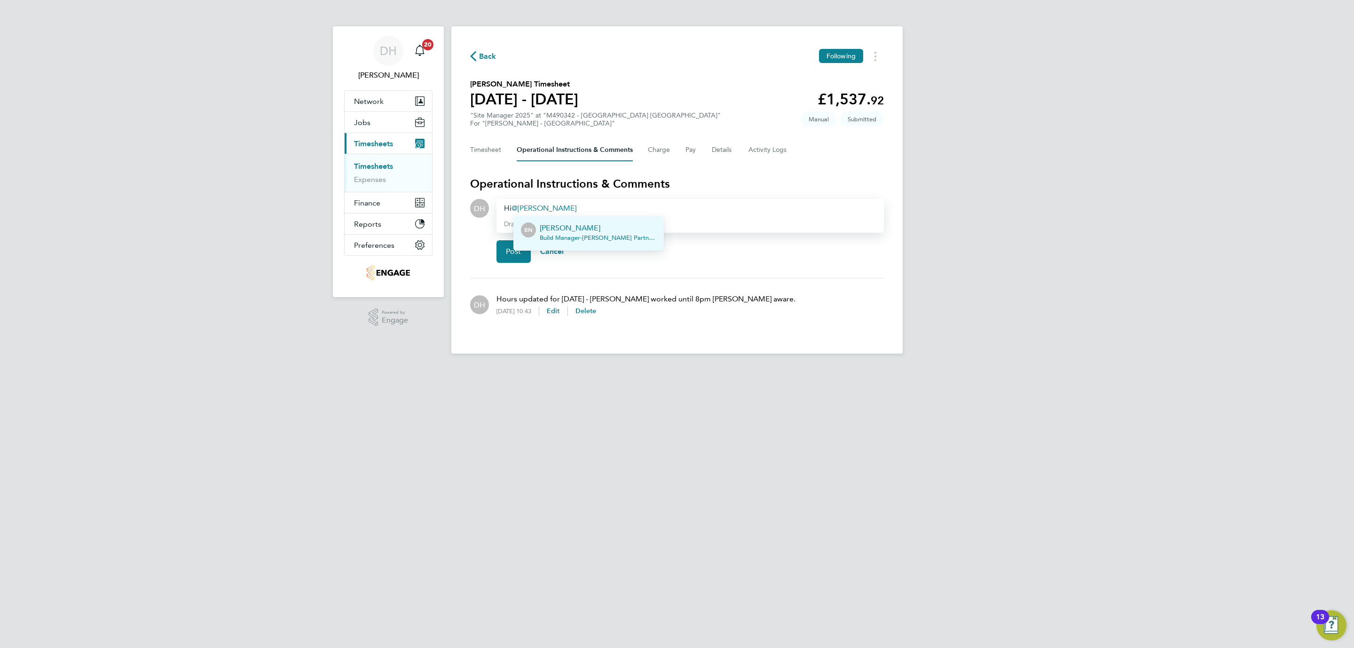
click at [572, 231] on p "[PERSON_NAME]" at bounding box center [598, 227] width 117 height 11
click at [514, 250] on span "Post" at bounding box center [514, 251] width 16 height 9
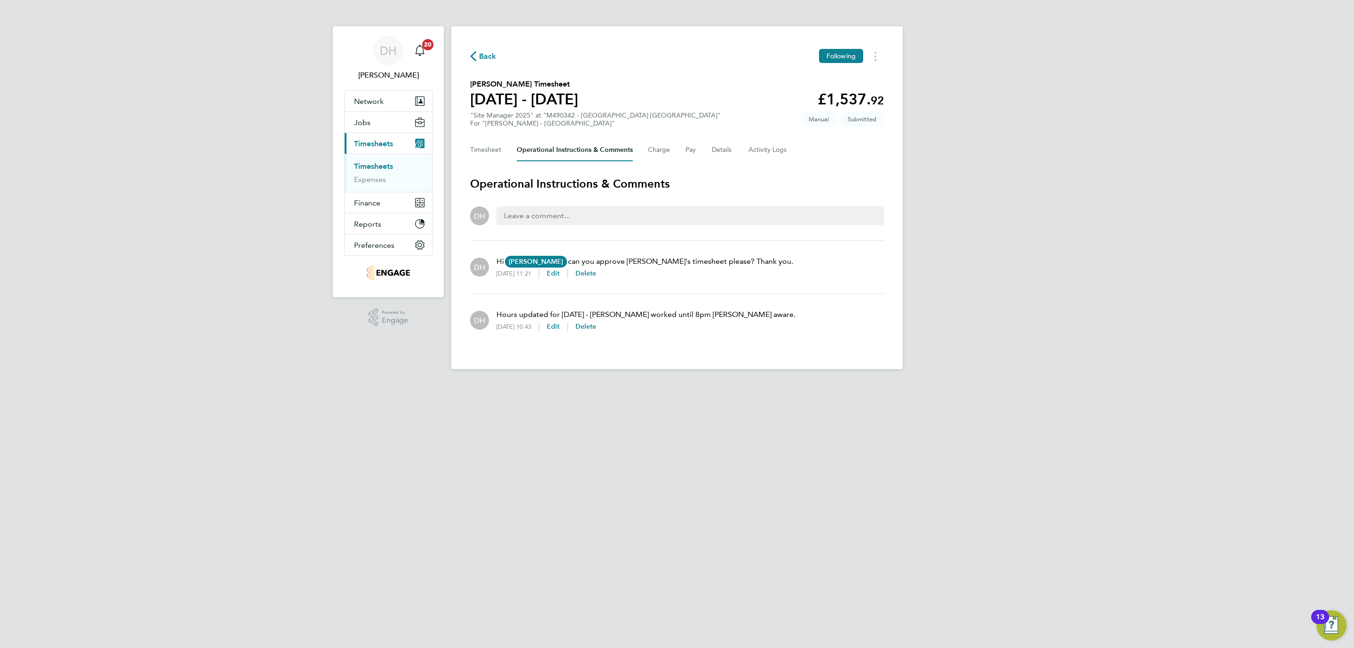
click at [153, 222] on div "DH [PERSON_NAME] Notifications 20 Applications: Network Team Members Businesses…" at bounding box center [677, 192] width 1354 height 384
click at [384, 165] on link "Timesheets" at bounding box center [373, 166] width 39 height 9
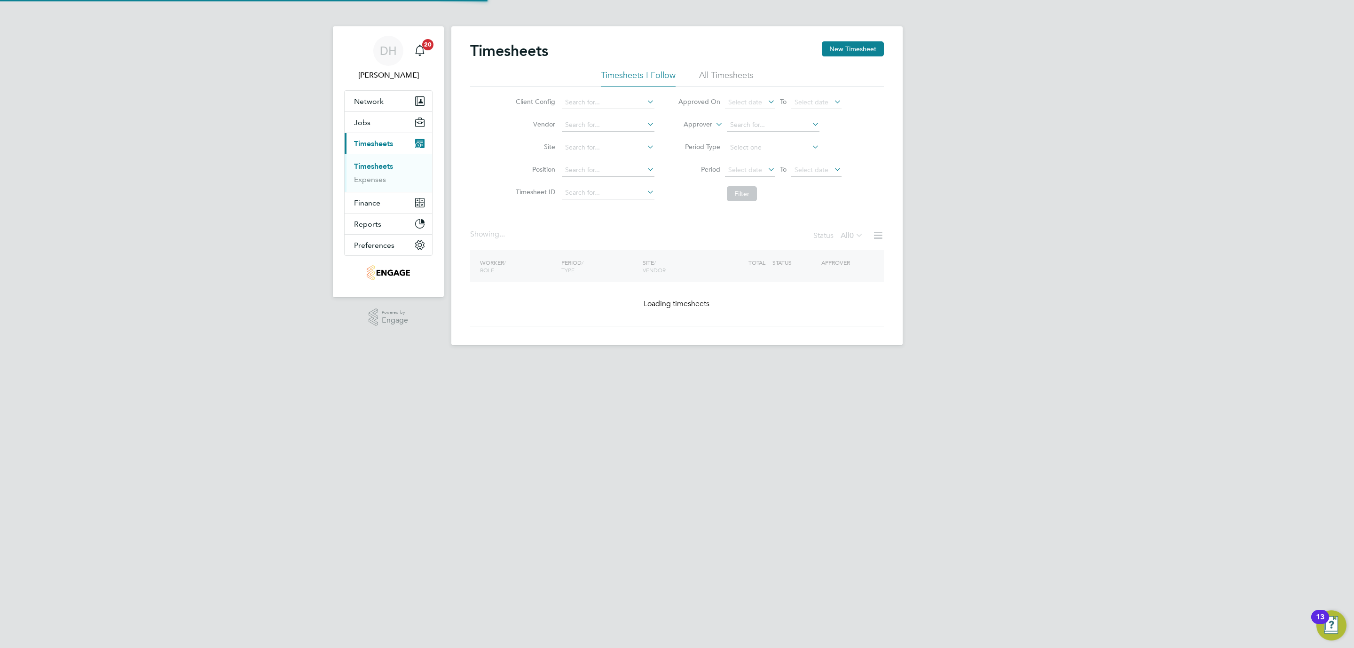
click at [1091, 223] on div "DH [PERSON_NAME] Notifications 20 Applications: Network Team Members Businesses…" at bounding box center [677, 180] width 1354 height 360
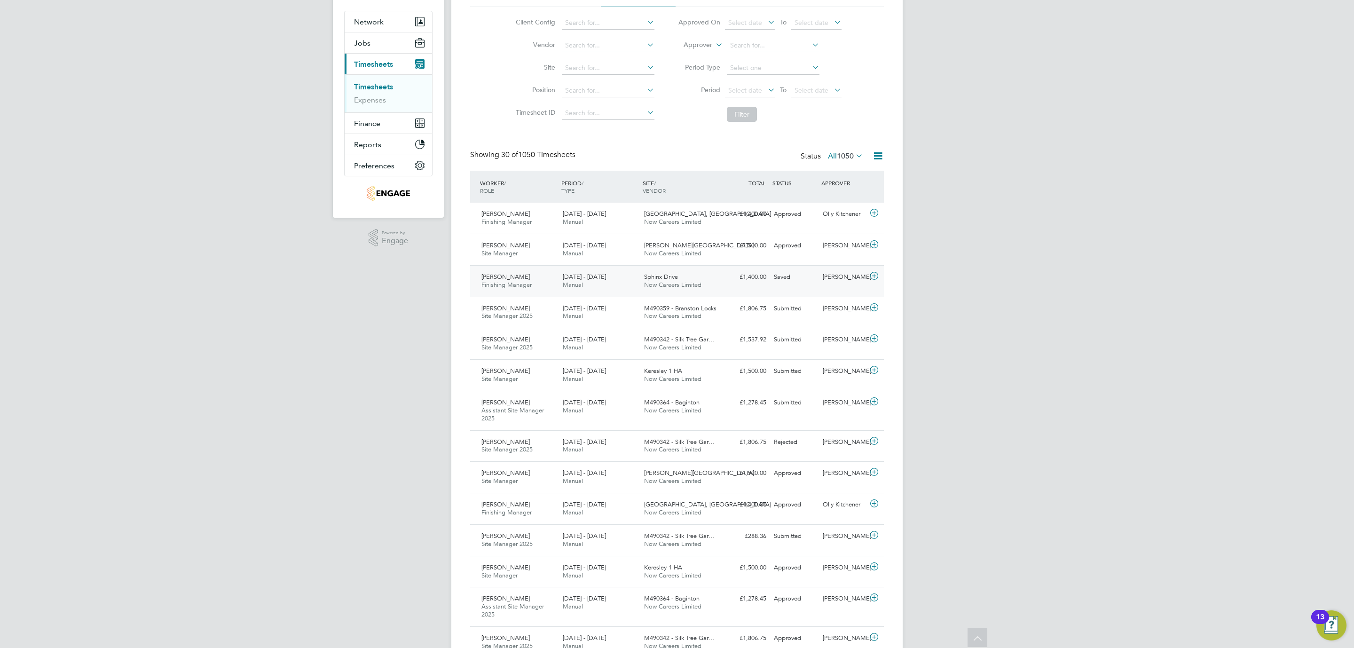
click at [549, 284] on div "[PERSON_NAME] Finishing Manager [DATE] - [DATE]" at bounding box center [518, 281] width 81 height 24
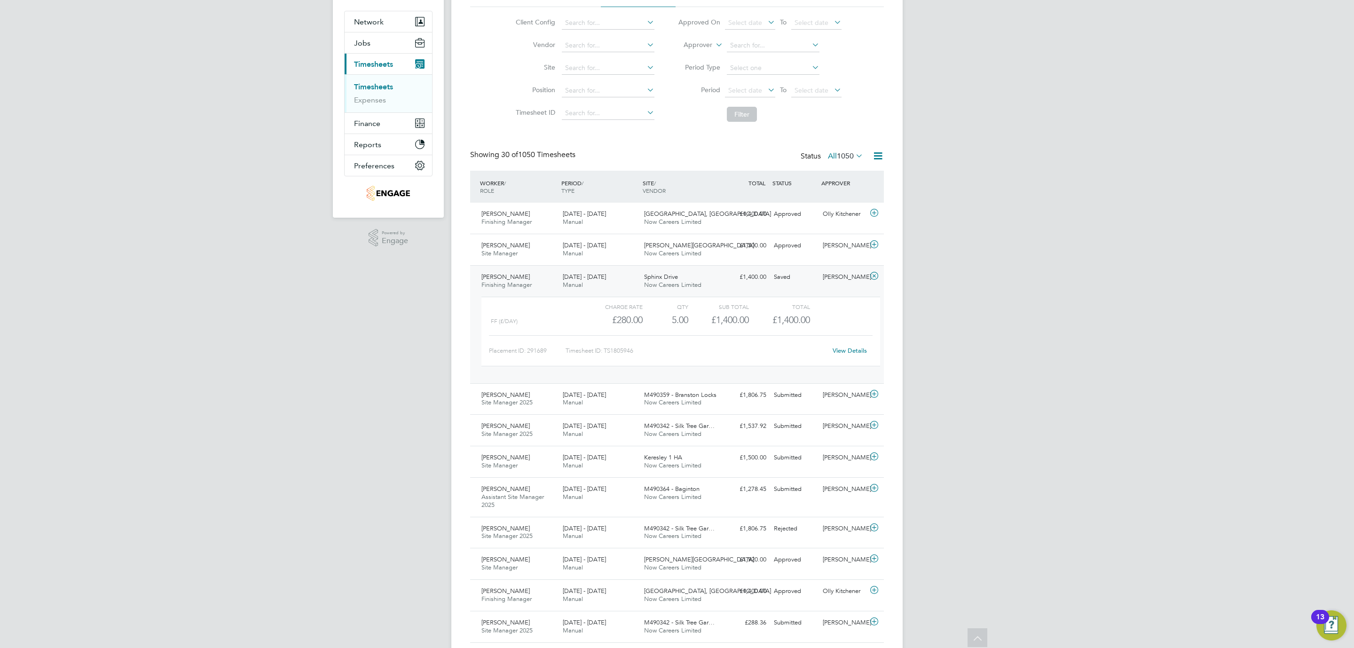
click at [854, 348] on link "View Details" at bounding box center [850, 351] width 34 height 8
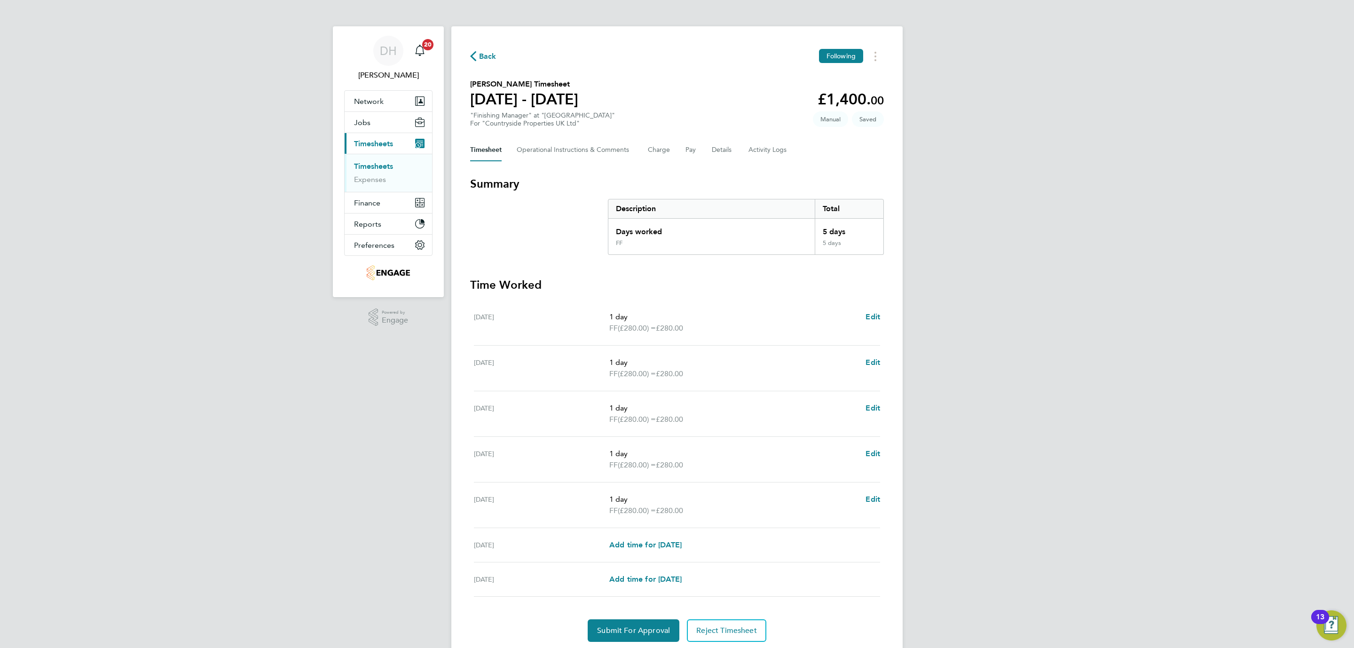
click at [46, 416] on div "DH [PERSON_NAME] Notifications 20 Applications: Network Team Members Businesses…" at bounding box center [677, 340] width 1354 height 680
click at [1138, 292] on div "DH [PERSON_NAME] Notifications 20 Applications: Network Team Members Businesses…" at bounding box center [677, 340] width 1354 height 680
click at [642, 635] on span "Submit For Approval" at bounding box center [633, 630] width 73 height 9
drag, startPoint x: 379, startPoint y: 479, endPoint x: 461, endPoint y: 364, distance: 140.5
click at [399, 439] on div "DH [PERSON_NAME] Notifications 20 Applications: Network Team Members Businesses…" at bounding box center [677, 340] width 1354 height 680
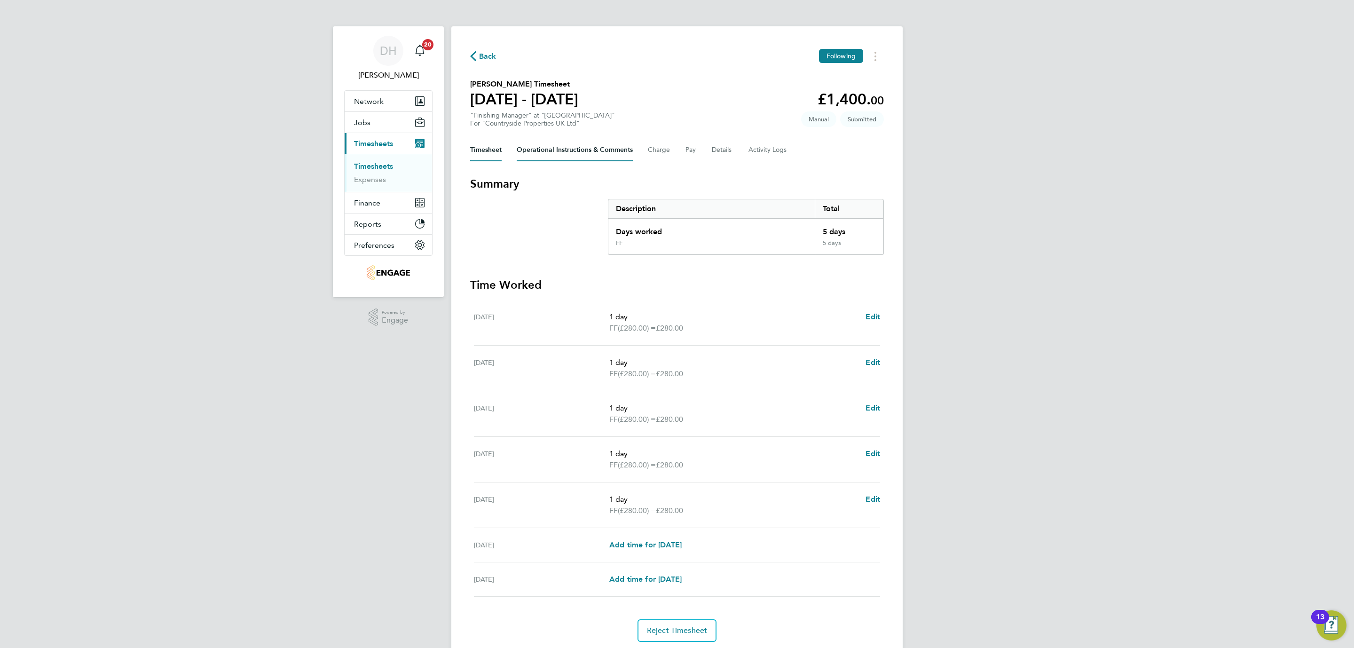
click at [573, 146] on Comments-tab "Operational Instructions & Comments" at bounding box center [575, 150] width 116 height 23
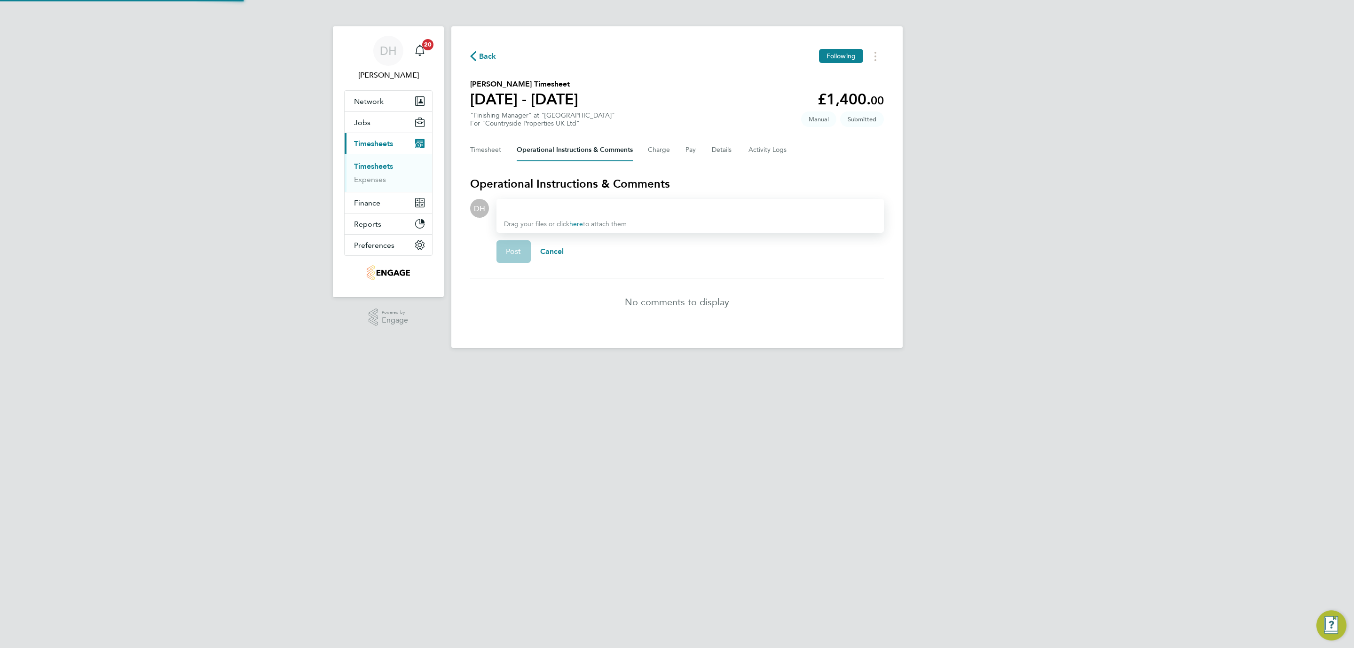
click at [553, 201] on div "Drag your files or click here to attach them" at bounding box center [690, 216] width 387 height 34
click at [540, 210] on div at bounding box center [690, 208] width 372 height 11
click at [576, 234] on span "Senior Site Manager - Vistry Group Plc" at bounding box center [592, 238] width 104 height 8
click at [522, 250] on button "Post" at bounding box center [514, 251] width 34 height 23
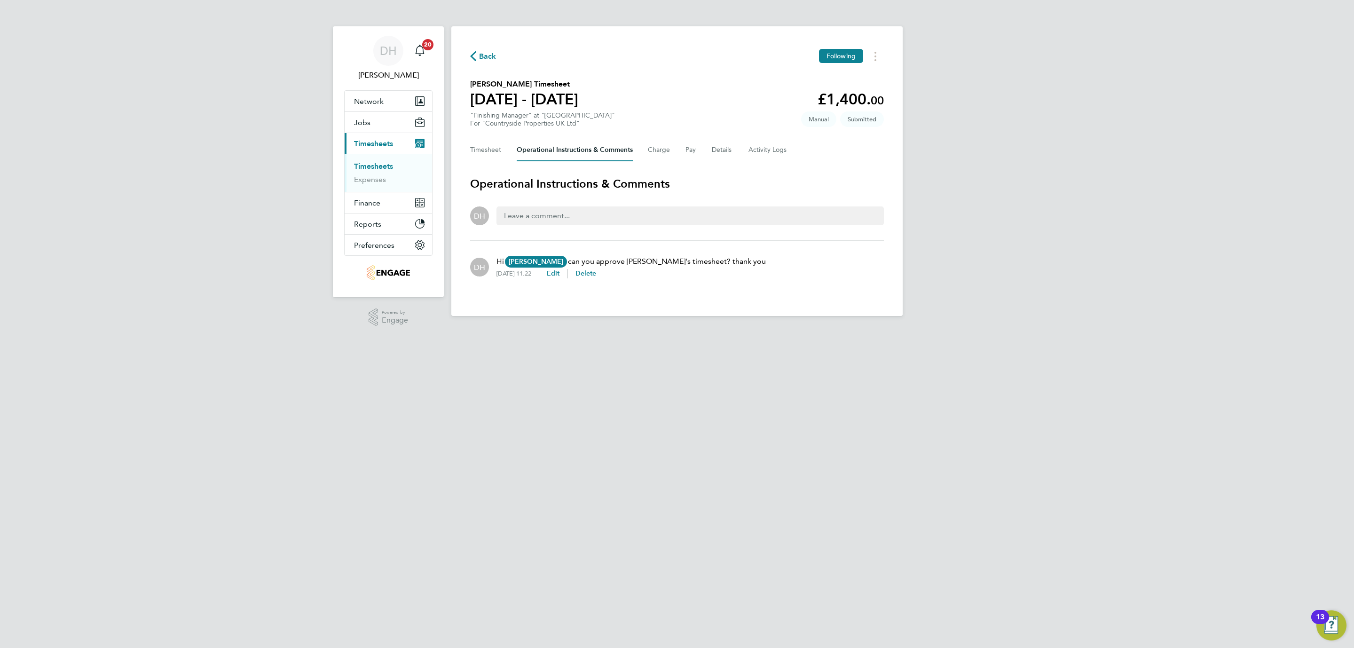
drag, startPoint x: 298, startPoint y: 441, endPoint x: 449, endPoint y: 247, distance: 245.5
click at [333, 331] on html "DH [PERSON_NAME] Notifications 20 Applications: Network Team Members Businesses…" at bounding box center [677, 165] width 1354 height 331
click at [479, 153] on button "Timesheet" at bounding box center [486, 150] width 32 height 23
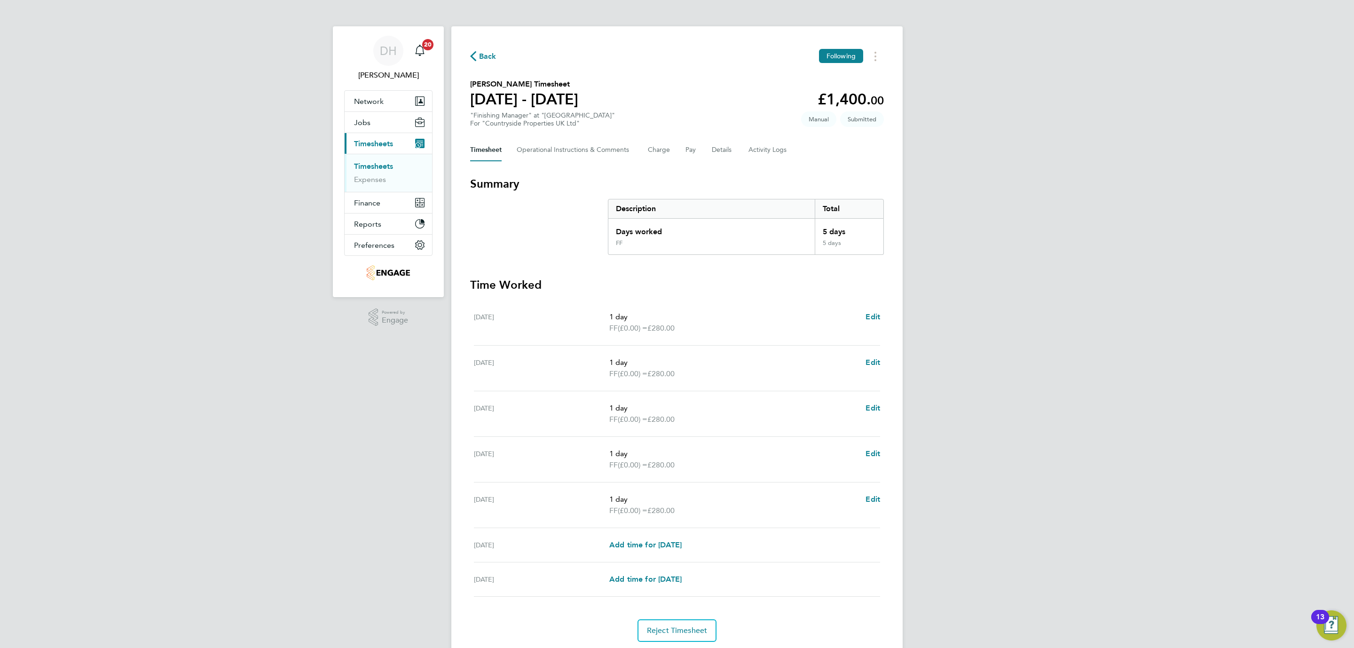
click at [163, 411] on div "DH [PERSON_NAME] Notifications 20 Applications: Network Team Members Businesses…" at bounding box center [677, 340] width 1354 height 680
click at [1040, 282] on div "DH [PERSON_NAME] Notifications 20 Applications: Network Team Members Businesses…" at bounding box center [677, 340] width 1354 height 680
